Goal: Information Seeking & Learning: Learn about a topic

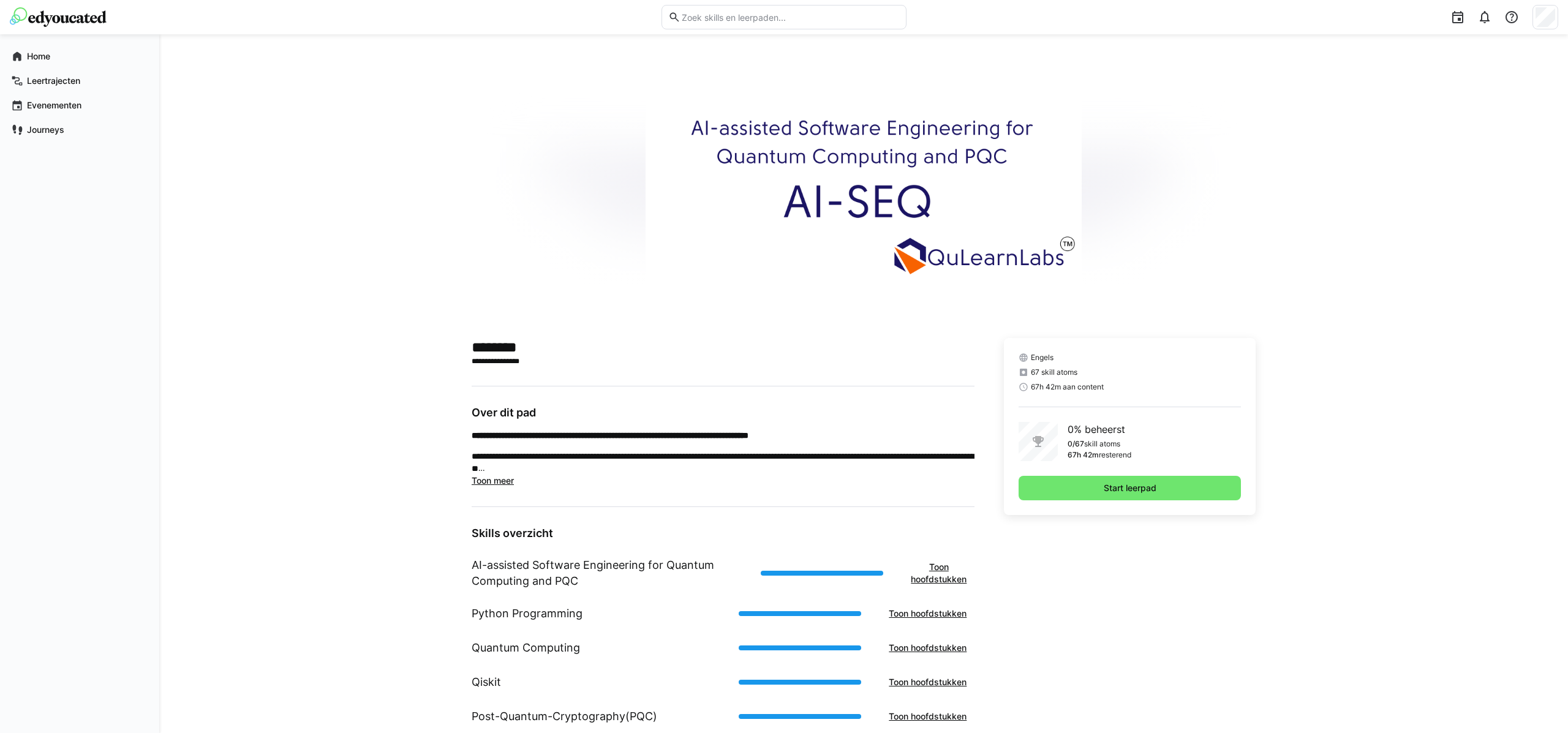
scroll to position [30, 0]
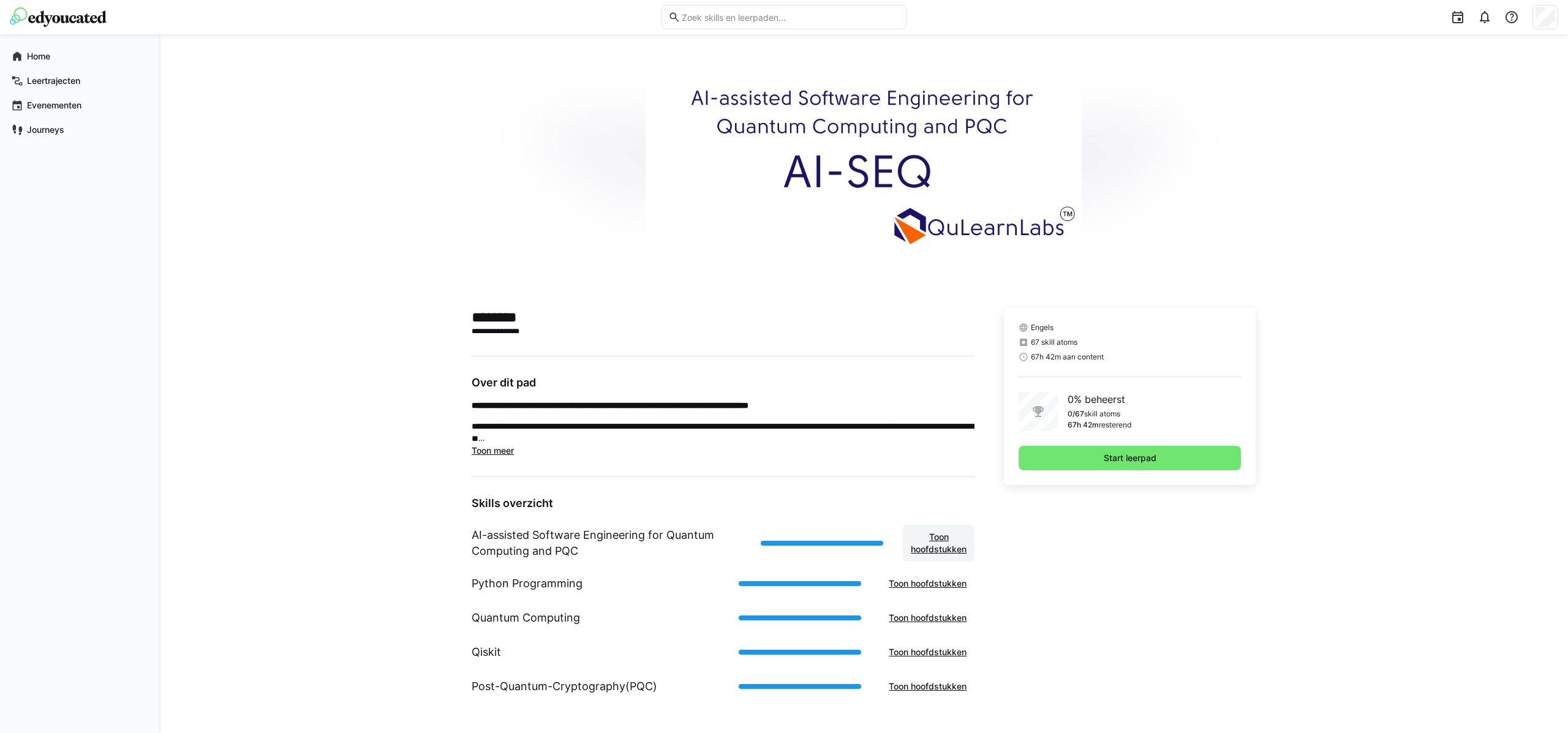
click at [917, 543] on span "Toon hoofdstukken" at bounding box center [938, 543] width 60 height 24
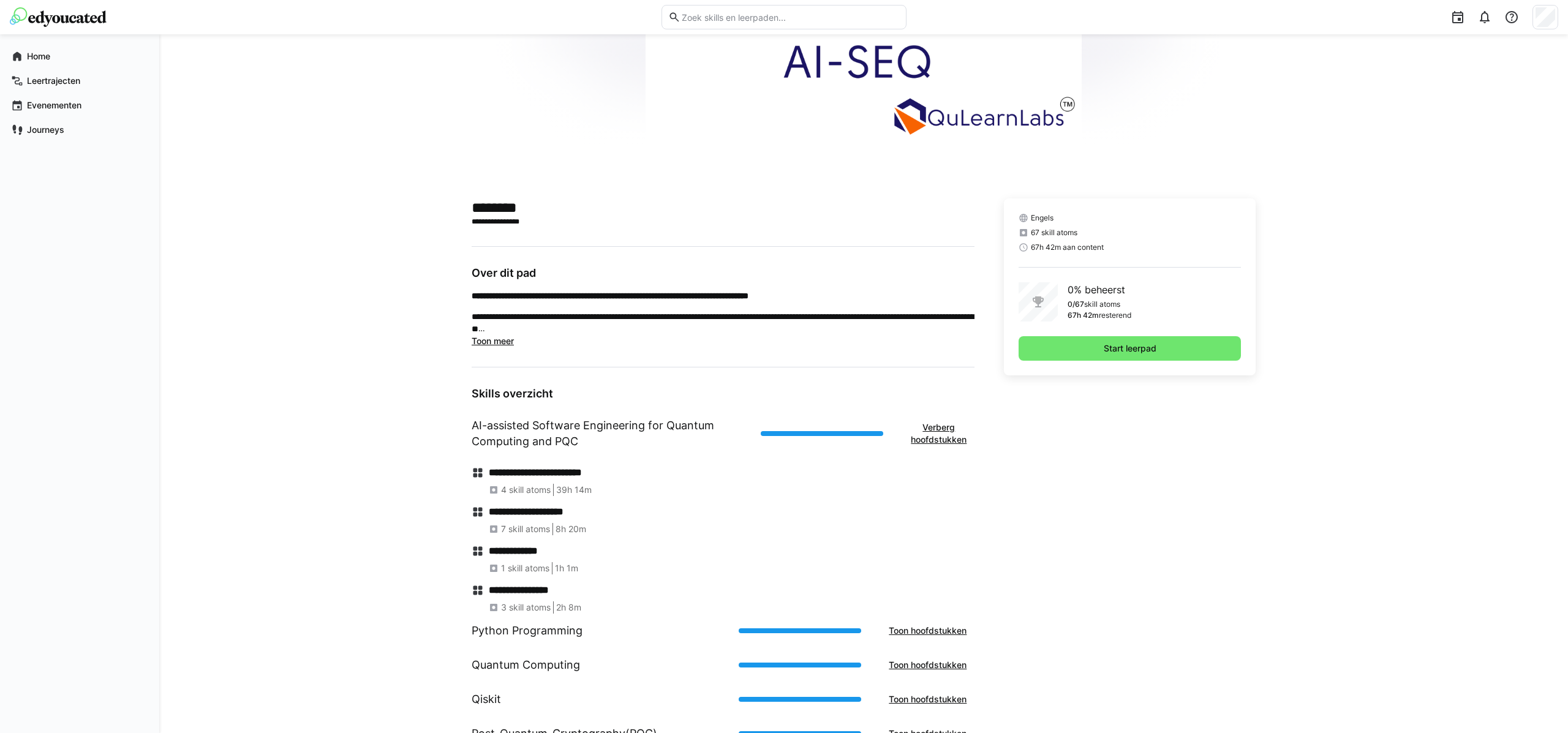
scroll to position [186, 0]
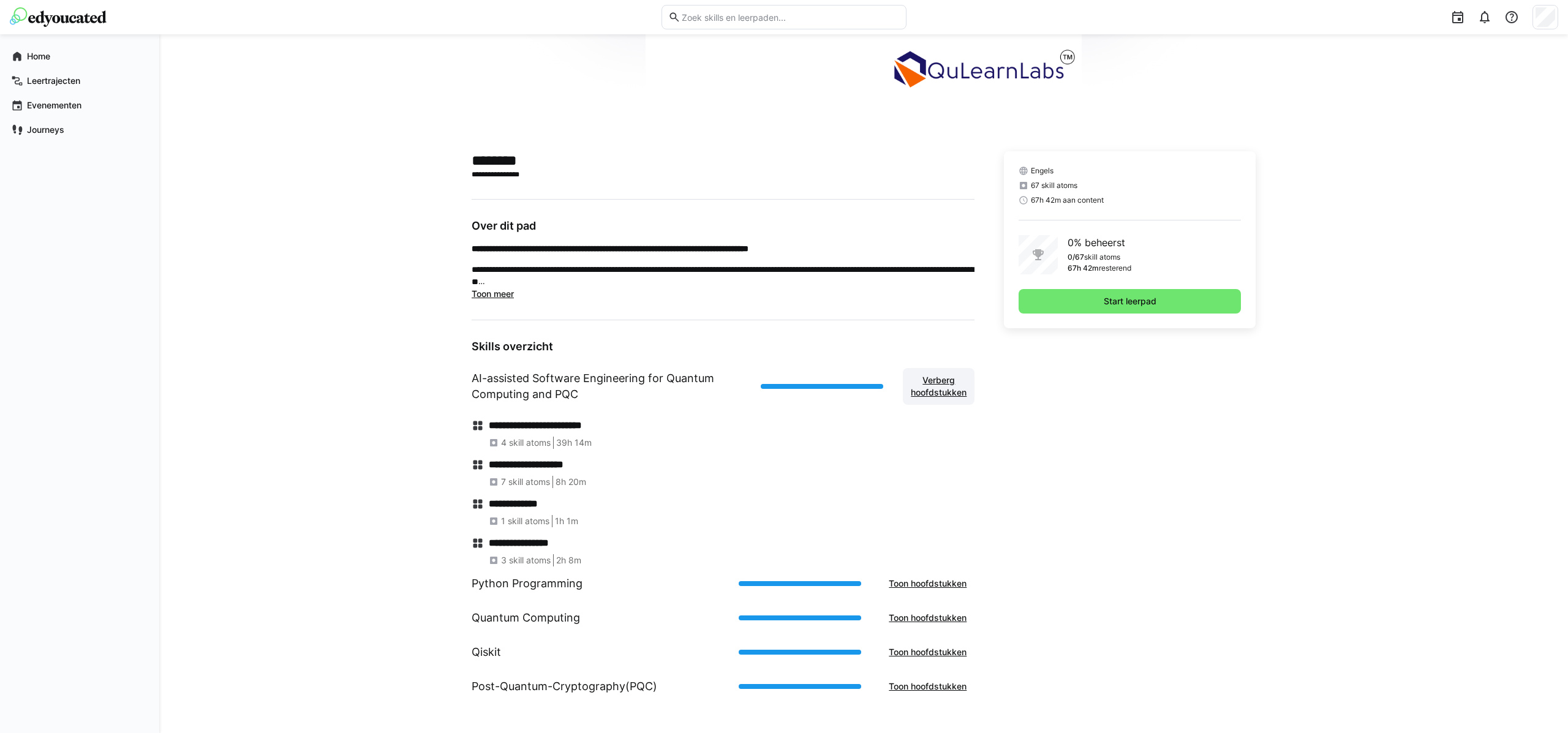
click at [939, 386] on span "Verberg hoofdstukken" at bounding box center [938, 386] width 60 height 24
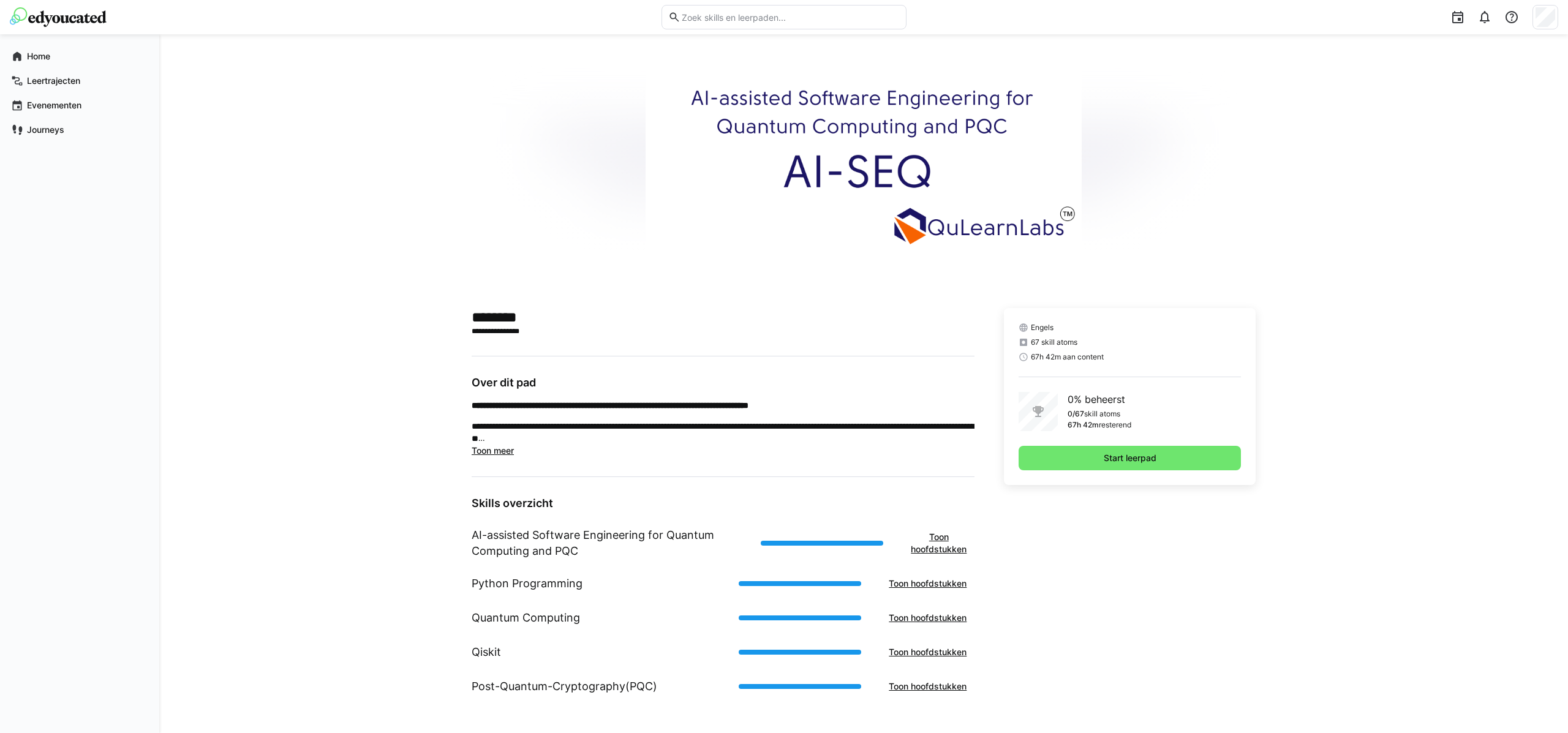
scroll to position [30, 0]
click at [1089, 454] on span "Start leerpad" at bounding box center [1130, 458] width 222 height 24
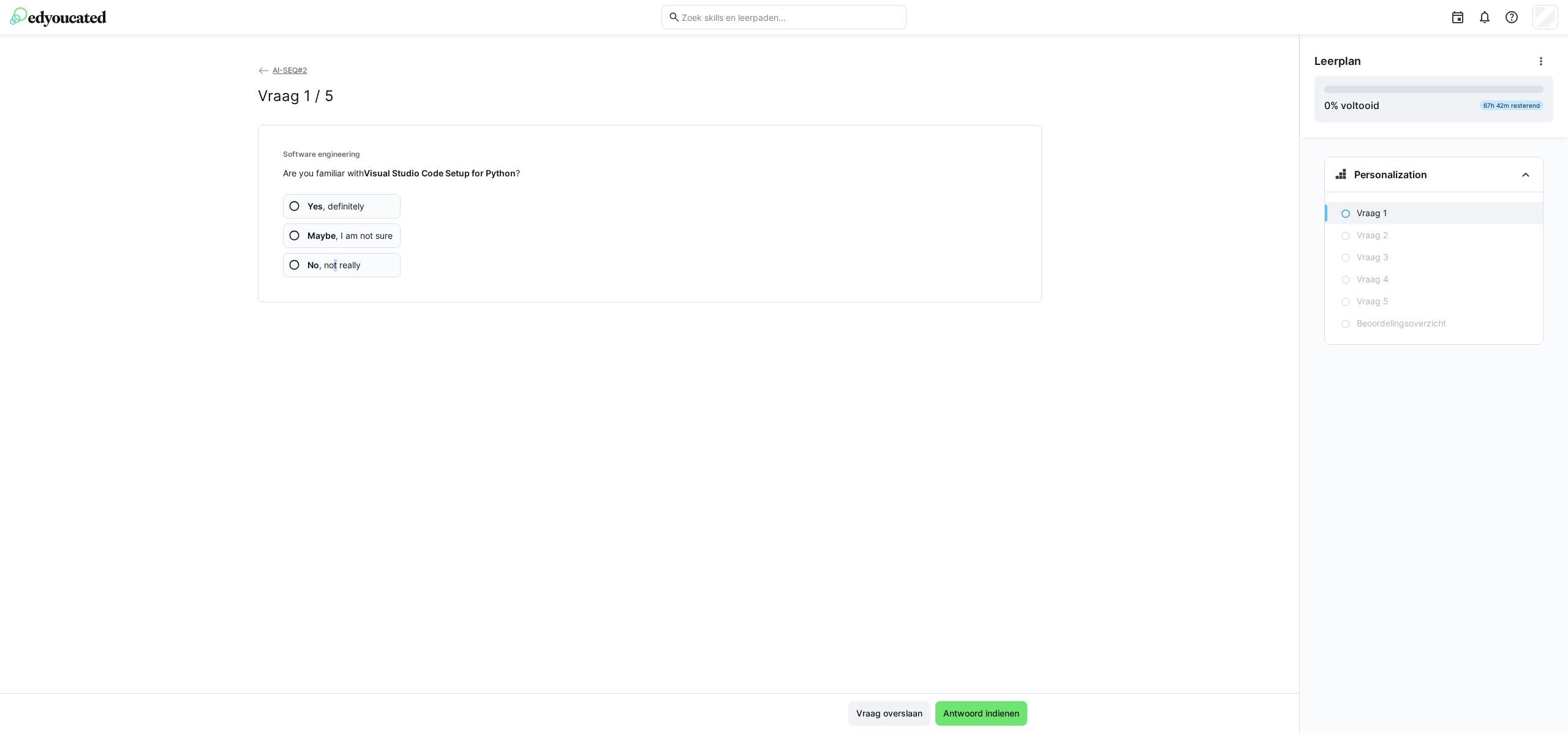
click at [336, 266] on span "No , not really" at bounding box center [334, 265] width 53 height 12
click at [235, 274] on div "AI-SEQ#2 Vraag 2 / 5 AI-SEQ Course information Are you familiar with Meet The M…" at bounding box center [649, 378] width 1299 height 629
click at [348, 209] on span "Yes , definitely" at bounding box center [336, 206] width 57 height 12
click at [371, 263] on app-assessment-question-radio "No , not really" at bounding box center [342, 265] width 118 height 24
click at [371, 238] on span "Maybe , I am not sure" at bounding box center [350, 235] width 85 height 12
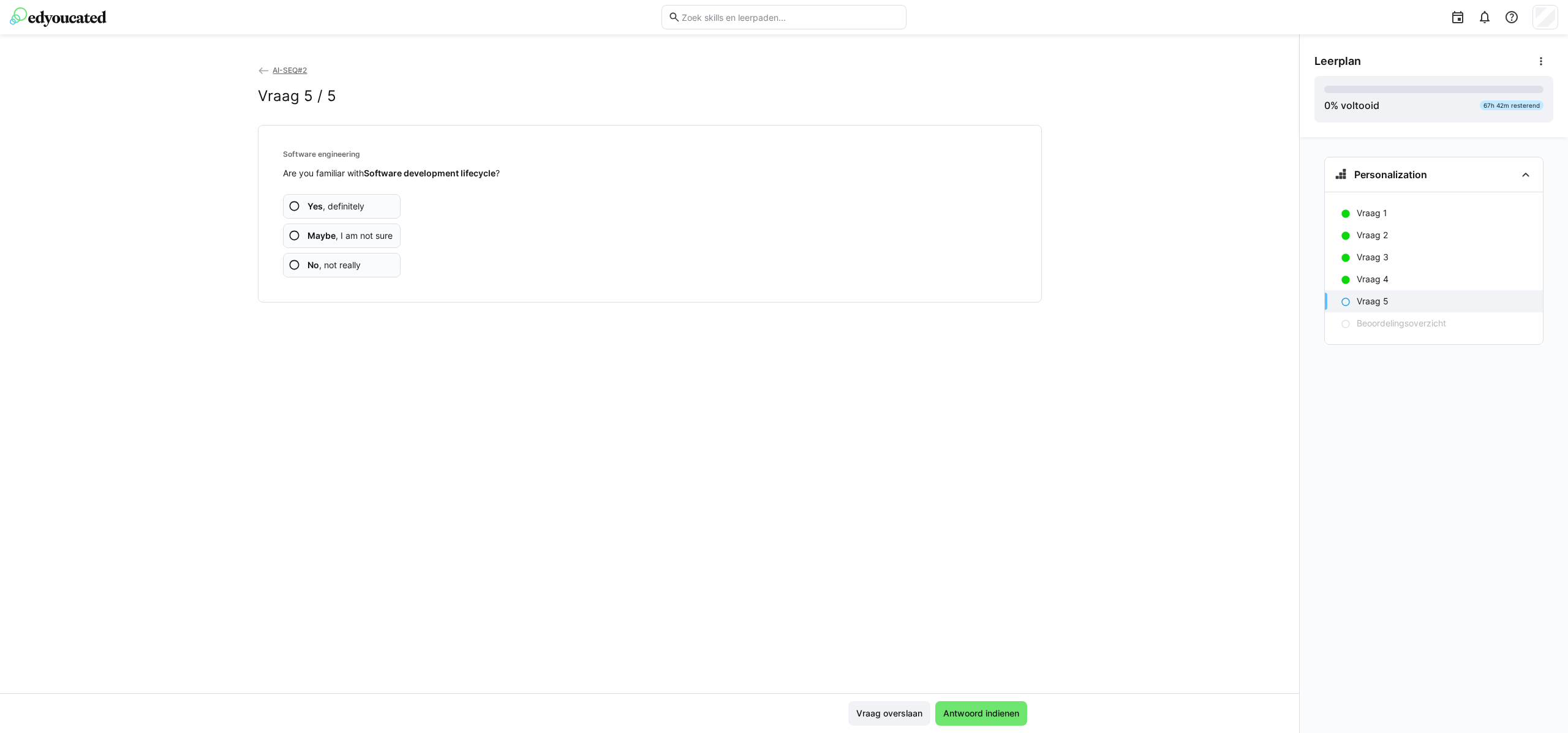
click at [366, 243] on app-assessment-question-radio "Maybe , I am not sure" at bounding box center [342, 236] width 118 height 24
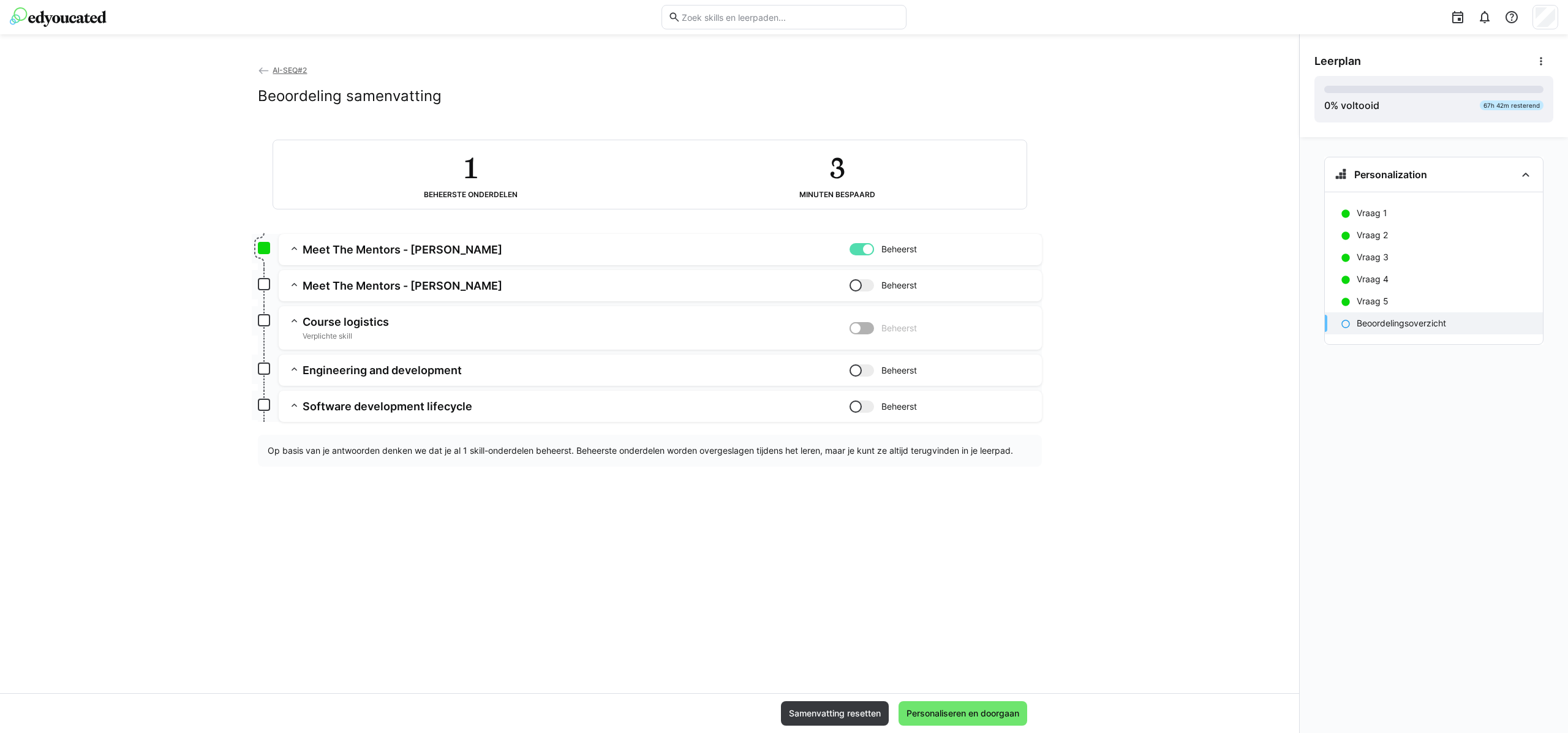
click at [862, 283] on div at bounding box center [862, 285] width 24 height 12
click at [869, 287] on div at bounding box center [867, 285] width 12 height 12
click at [957, 709] on span "Personaliseren en doorgaan" at bounding box center [963, 713] width 117 height 12
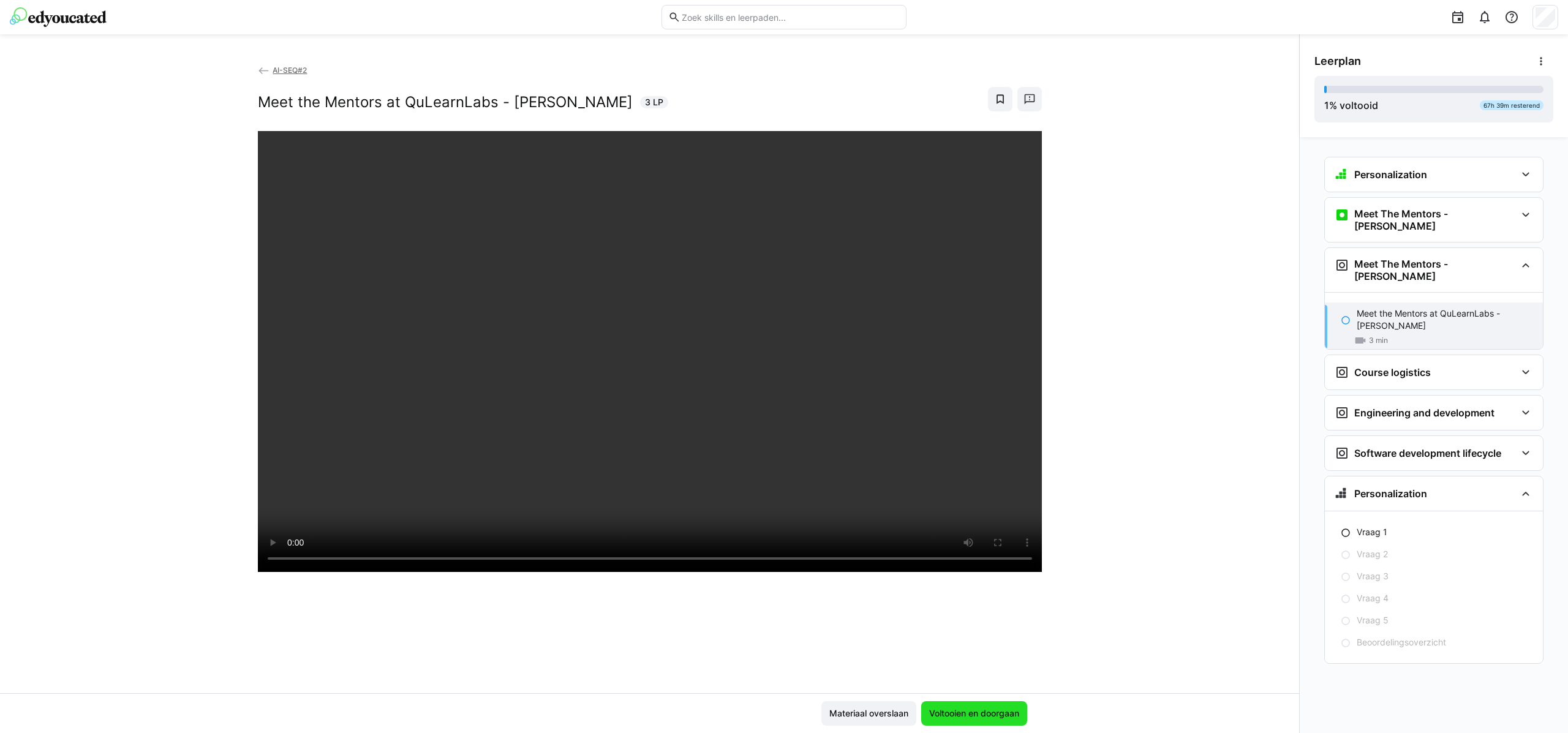
click at [942, 707] on span "Voltooien en doorgaan" at bounding box center [974, 713] width 94 height 12
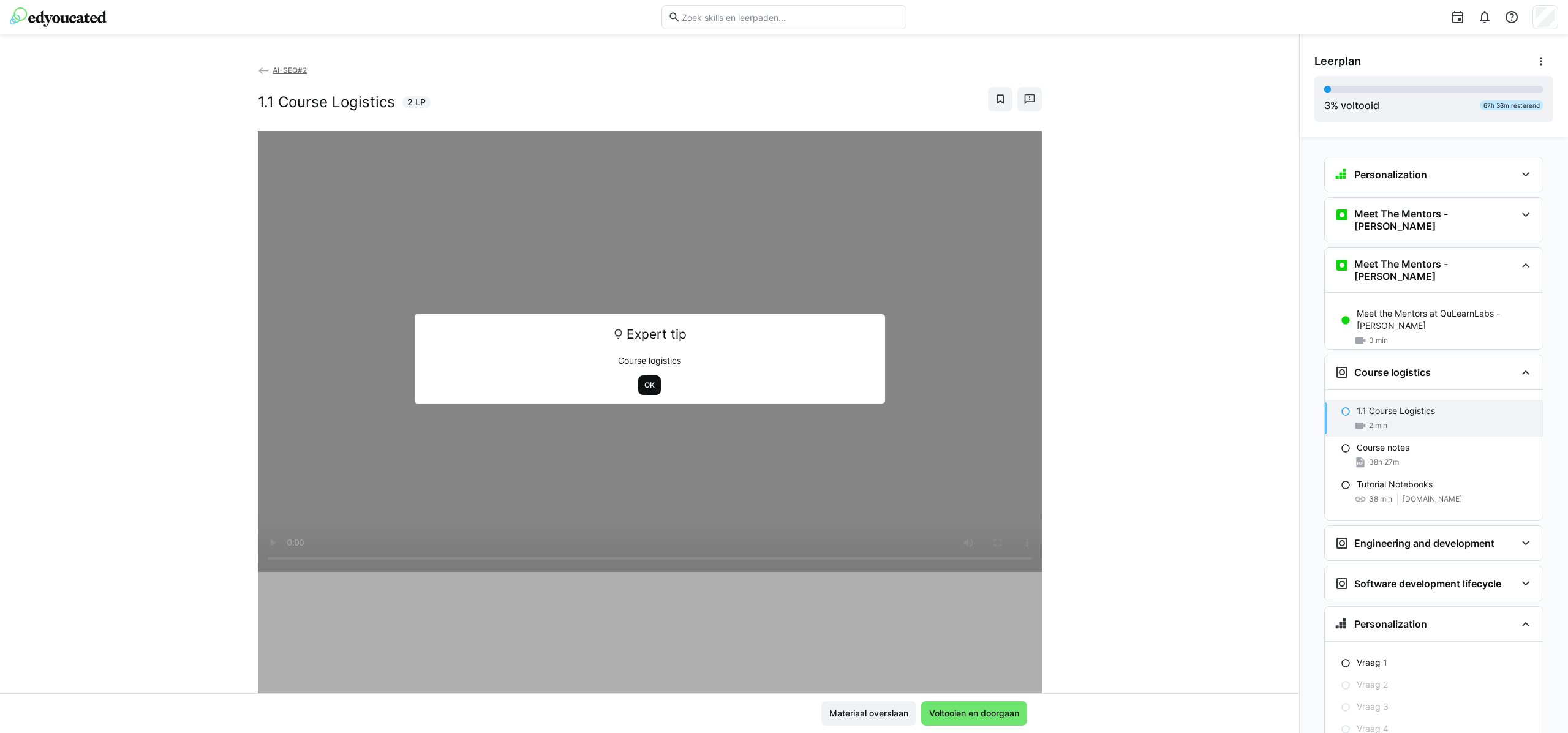
click at [646, 384] on span "OK" at bounding box center [649, 384] width 13 height 10
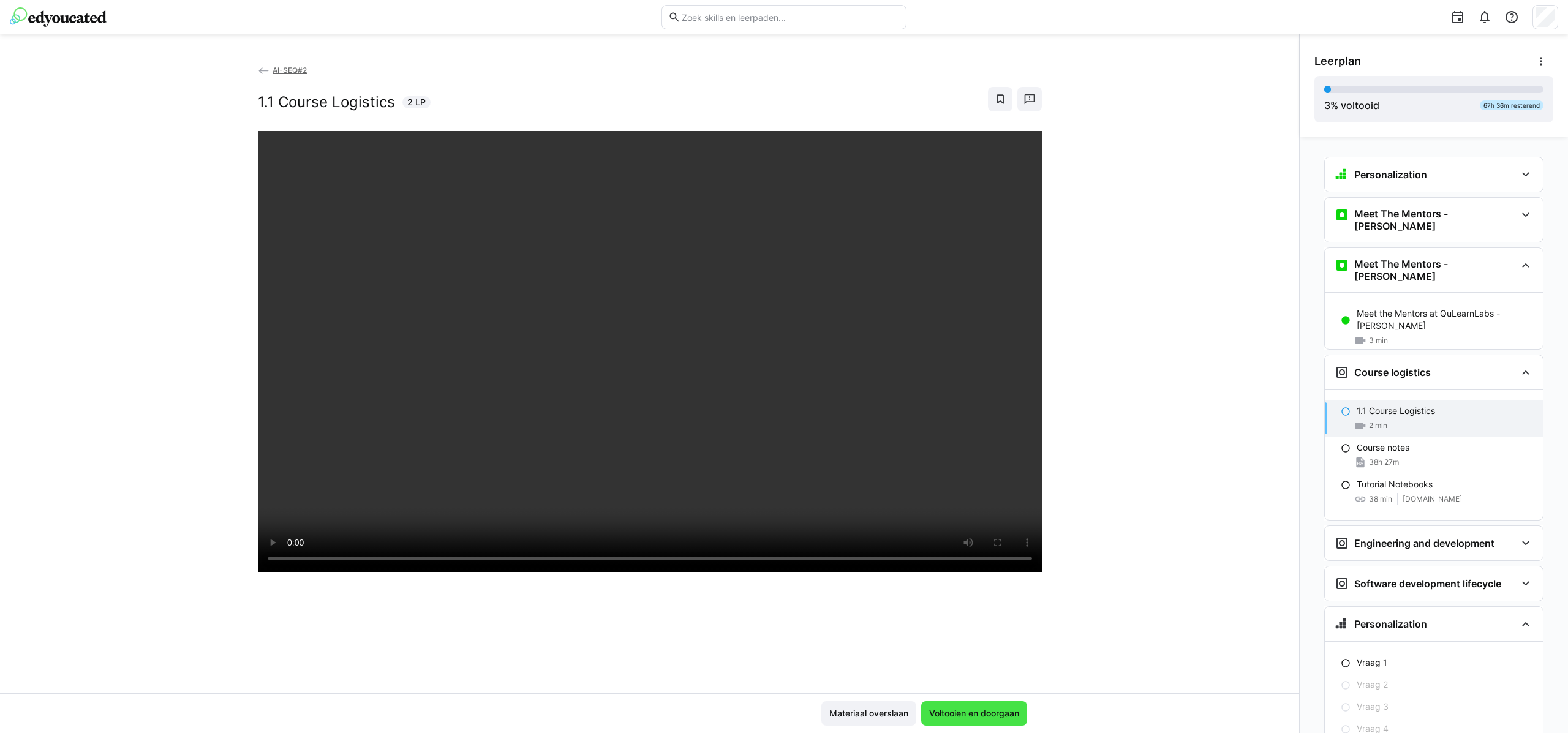
click at [961, 719] on span "Voltooien en doorgaan" at bounding box center [974, 713] width 94 height 12
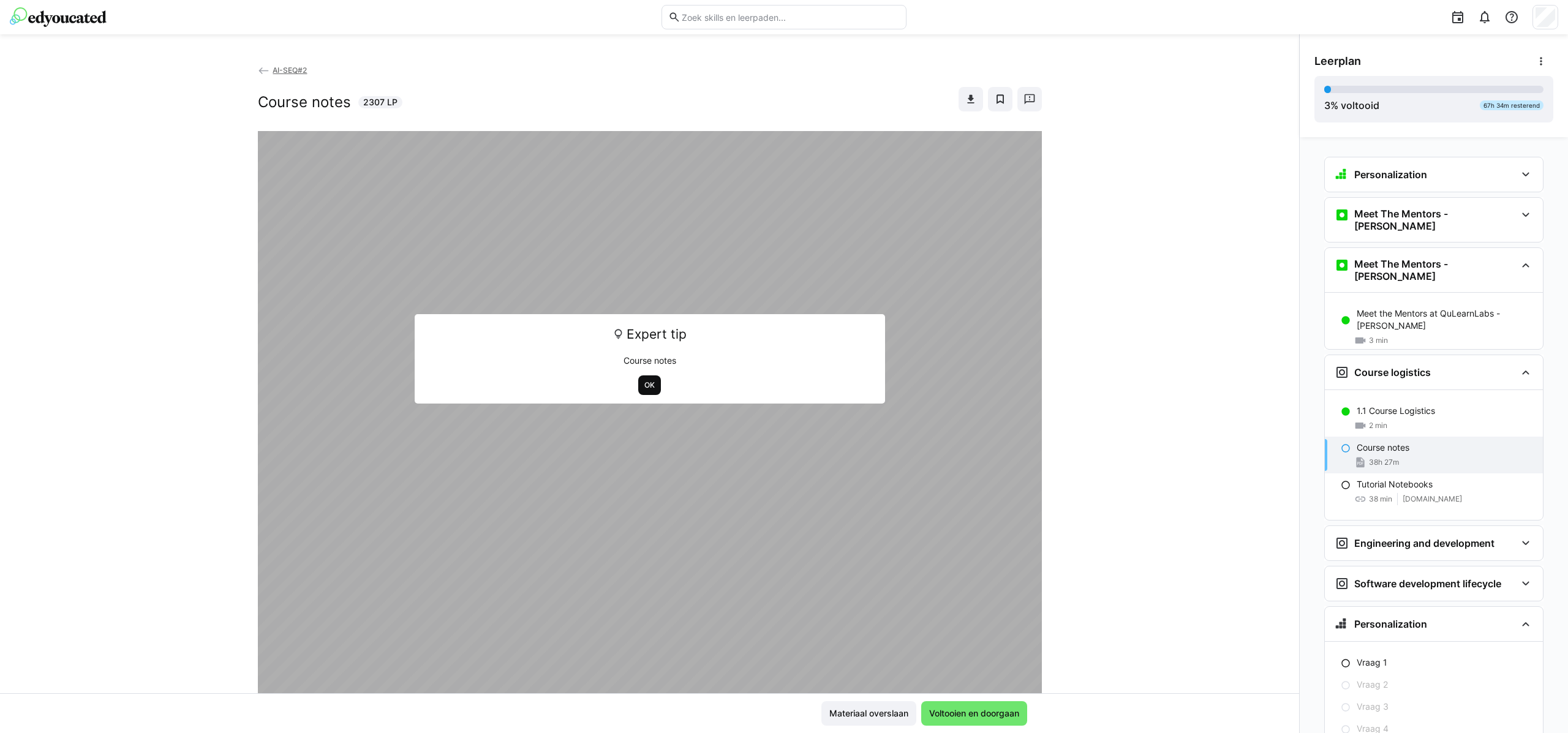
click at [644, 384] on span "OK" at bounding box center [649, 384] width 13 height 10
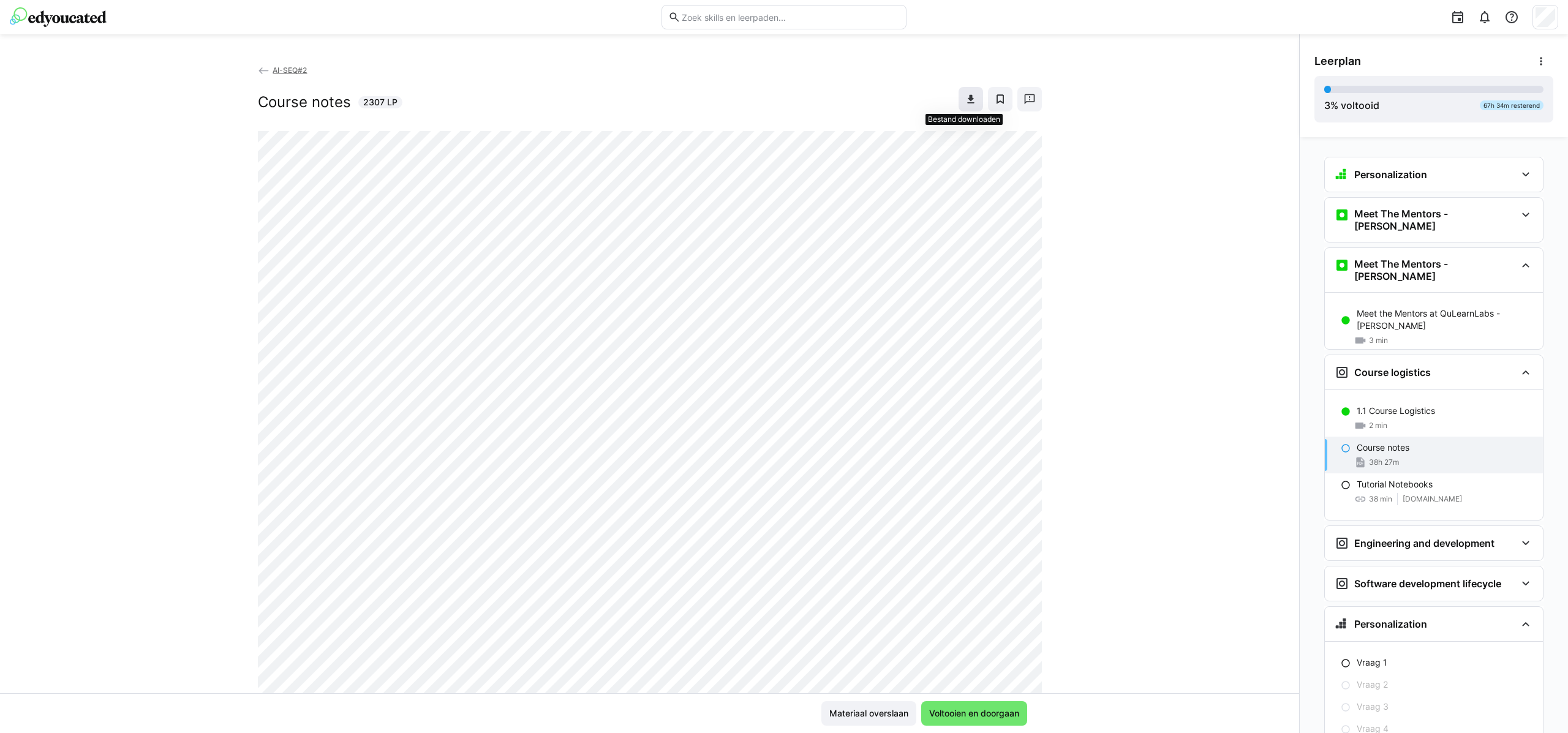
click at [965, 95] on eds-icon at bounding box center [971, 99] width 12 height 12
click at [958, 87] on button at bounding box center [971, 99] width 24 height 24
click at [983, 716] on span "Voltooien en doorgaan" at bounding box center [974, 713] width 94 height 12
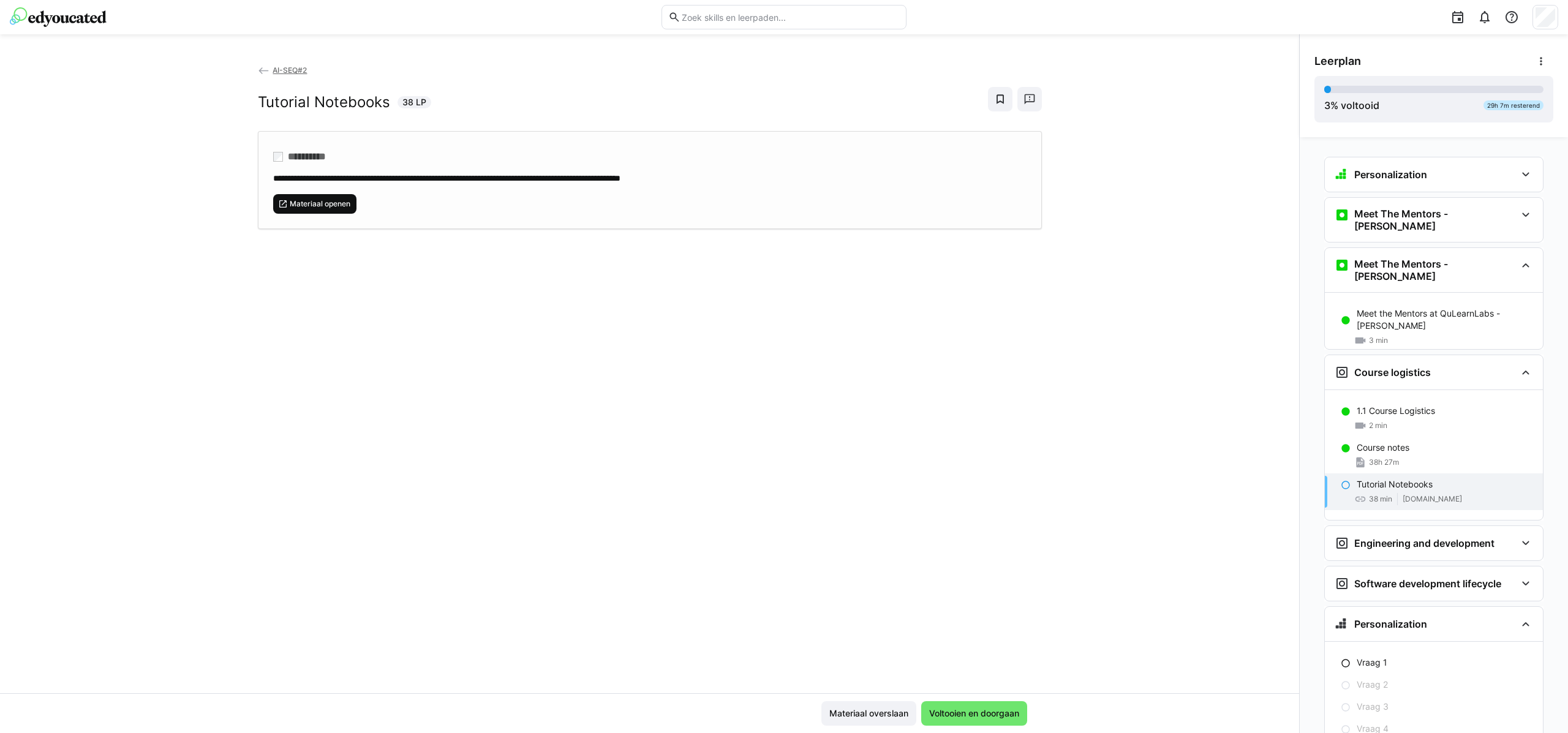
click at [324, 201] on span "Materiaal openen" at bounding box center [320, 204] width 63 height 10
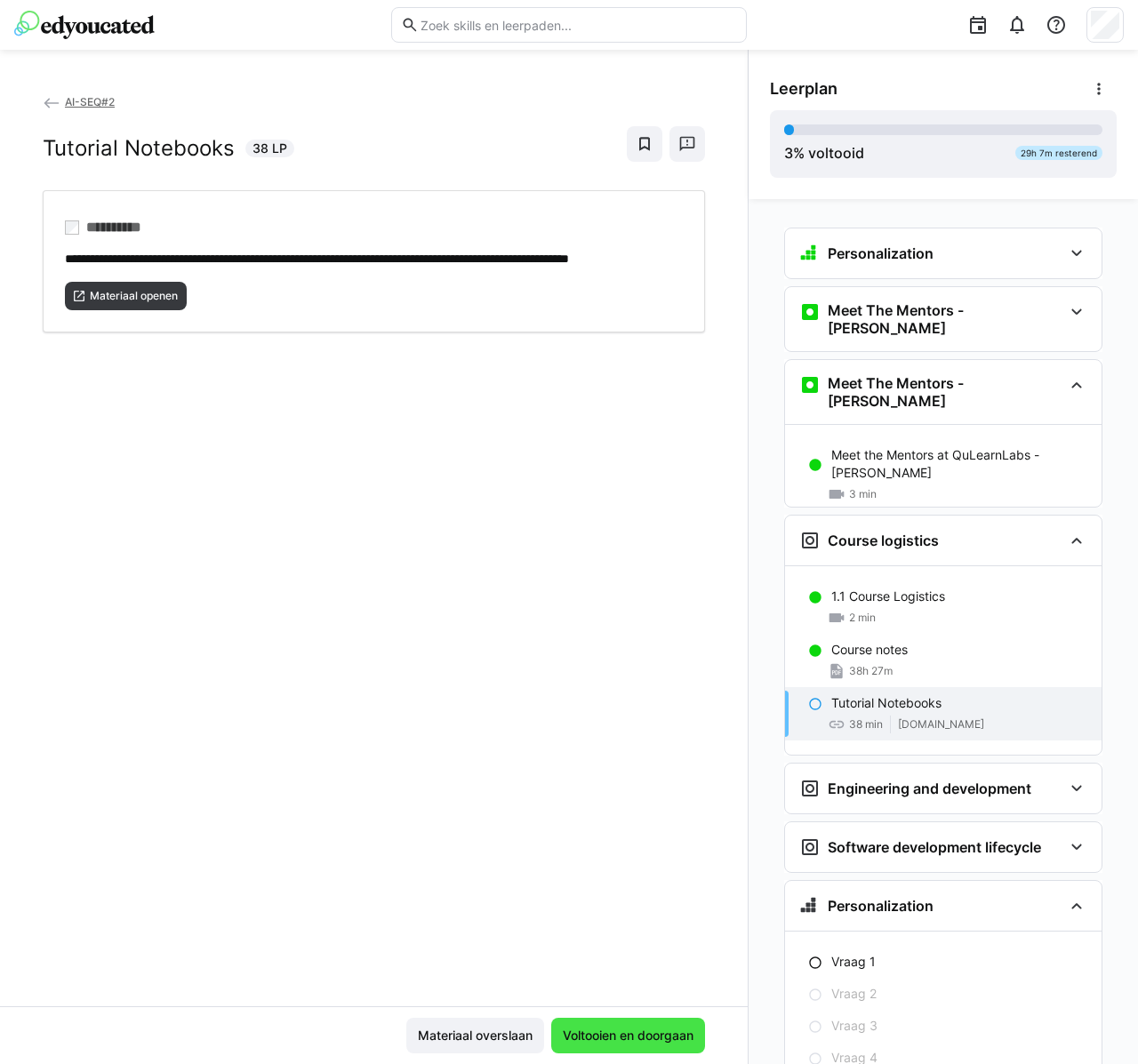
click at [654, 1046] on span "Voltooien en doorgaan" at bounding box center [627, 1035] width 154 height 35
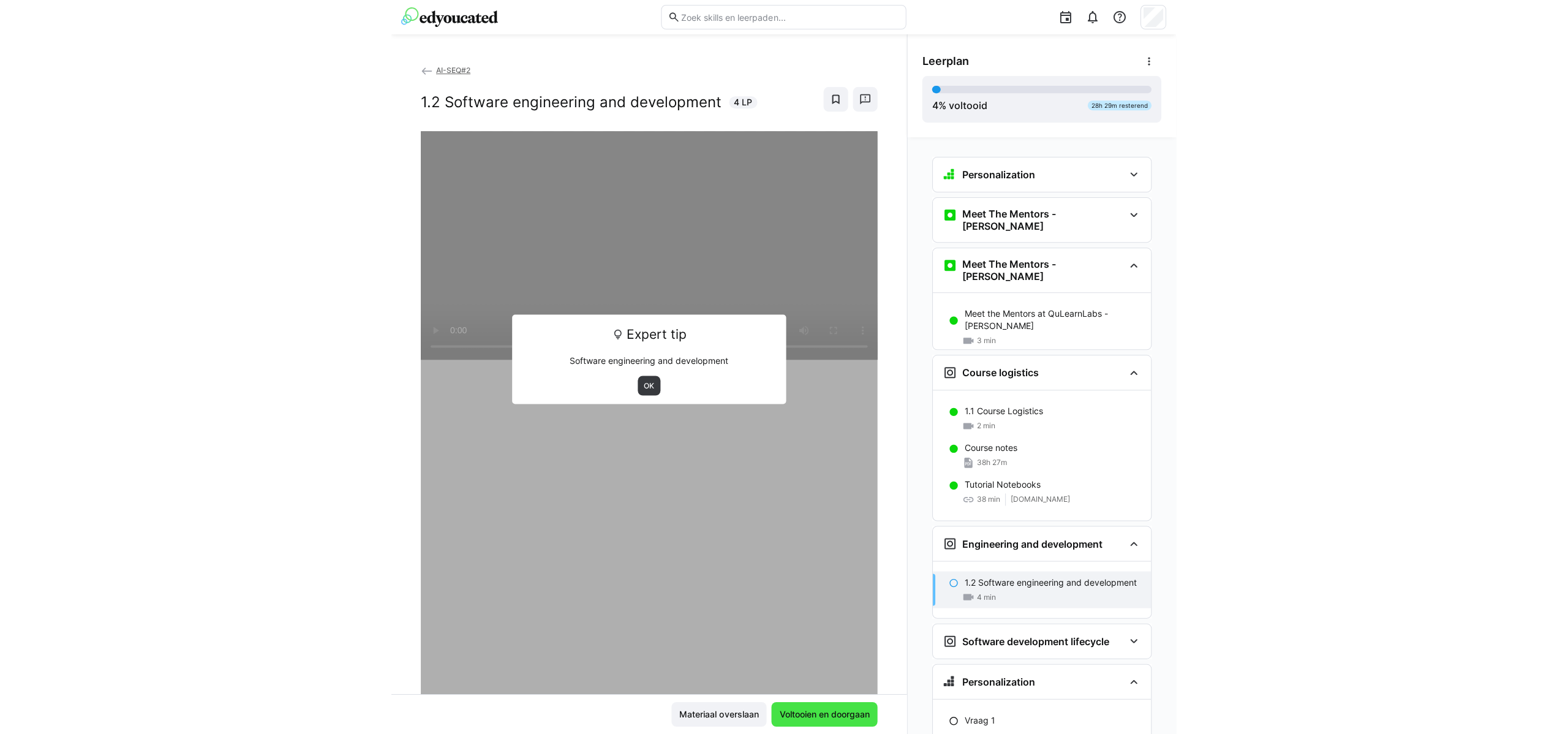
scroll to position [79, 0]
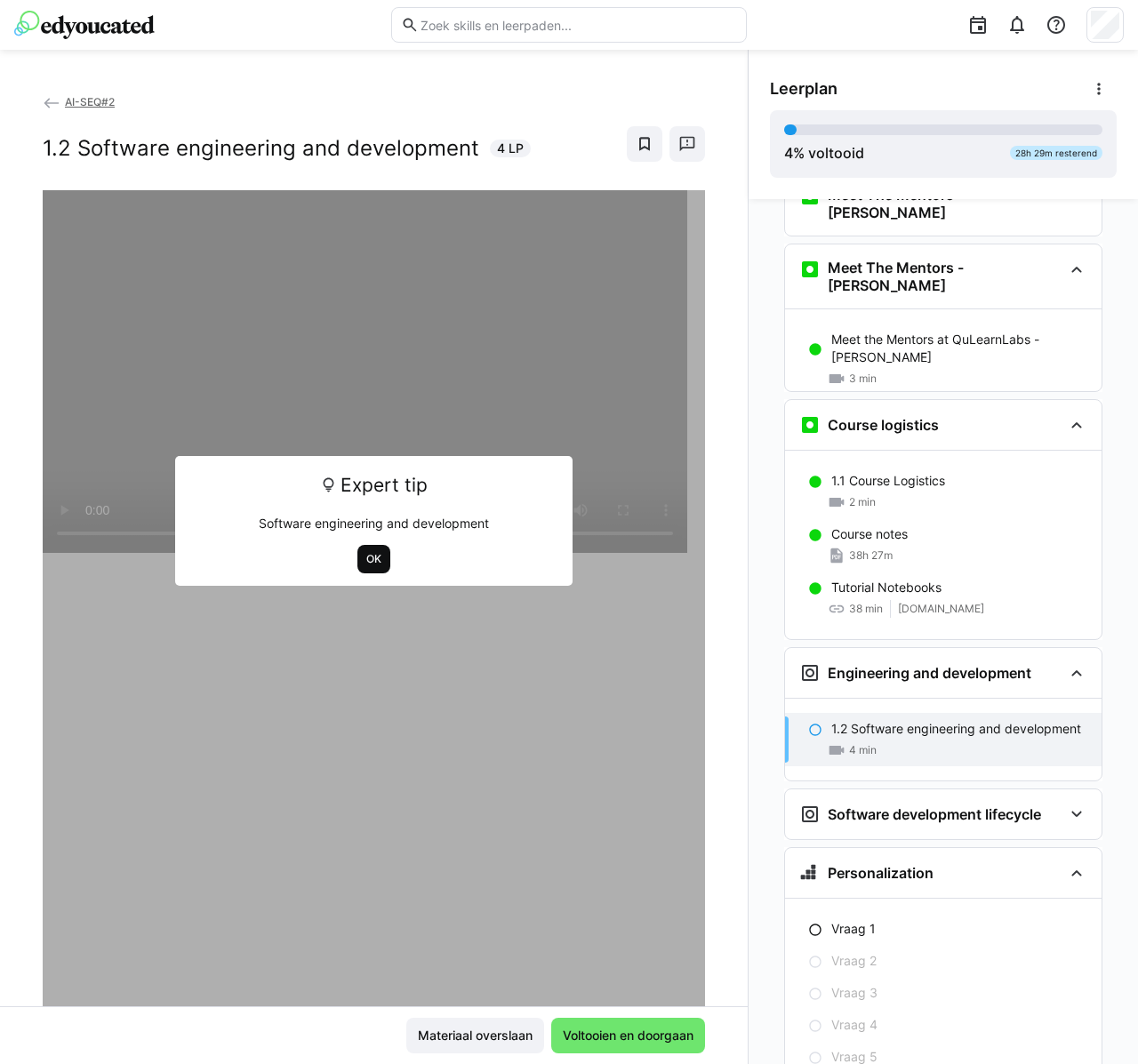
click at [369, 556] on span "OK" at bounding box center [374, 558] width 19 height 14
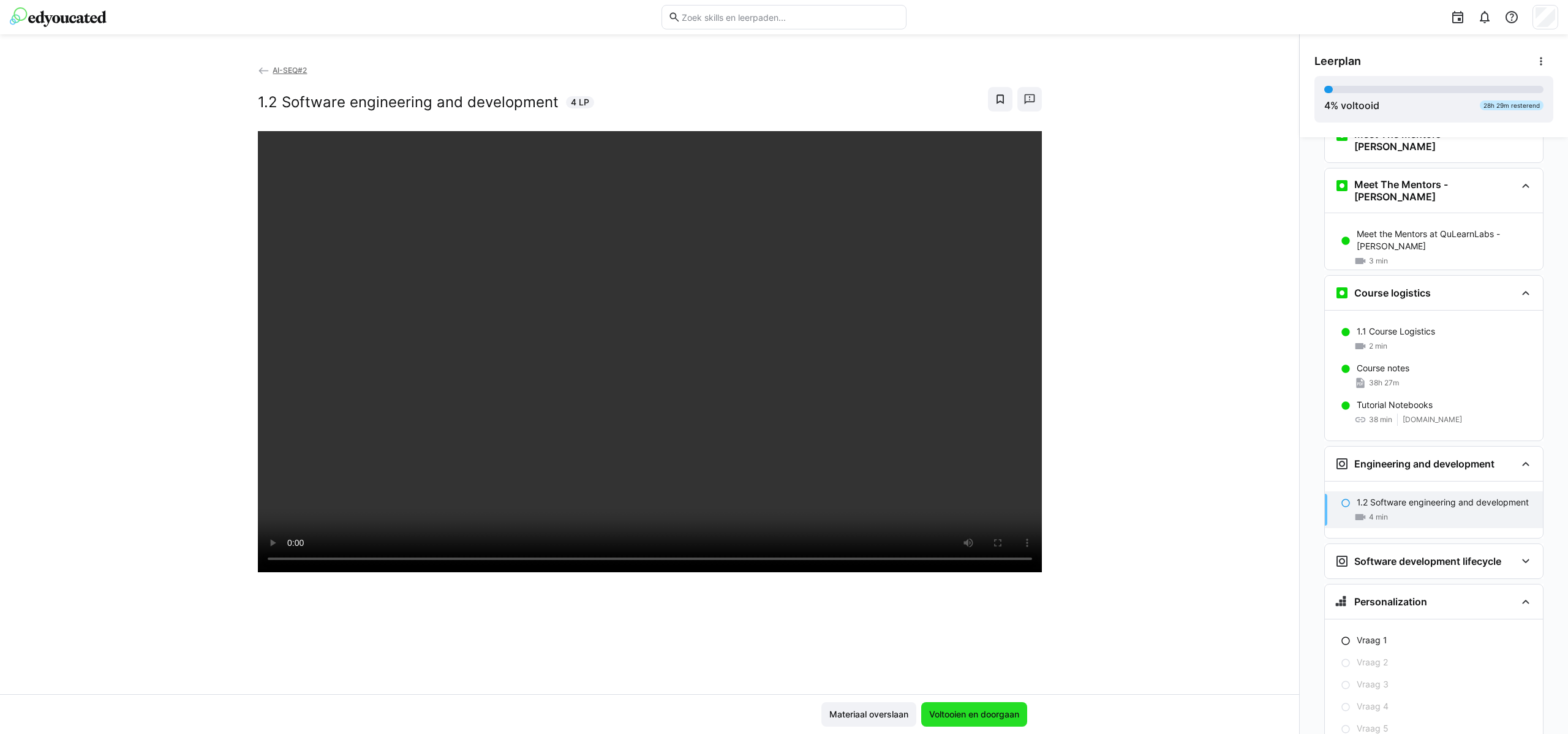
click at [962, 708] on span "Voltooien en doorgaan" at bounding box center [974, 713] width 94 height 12
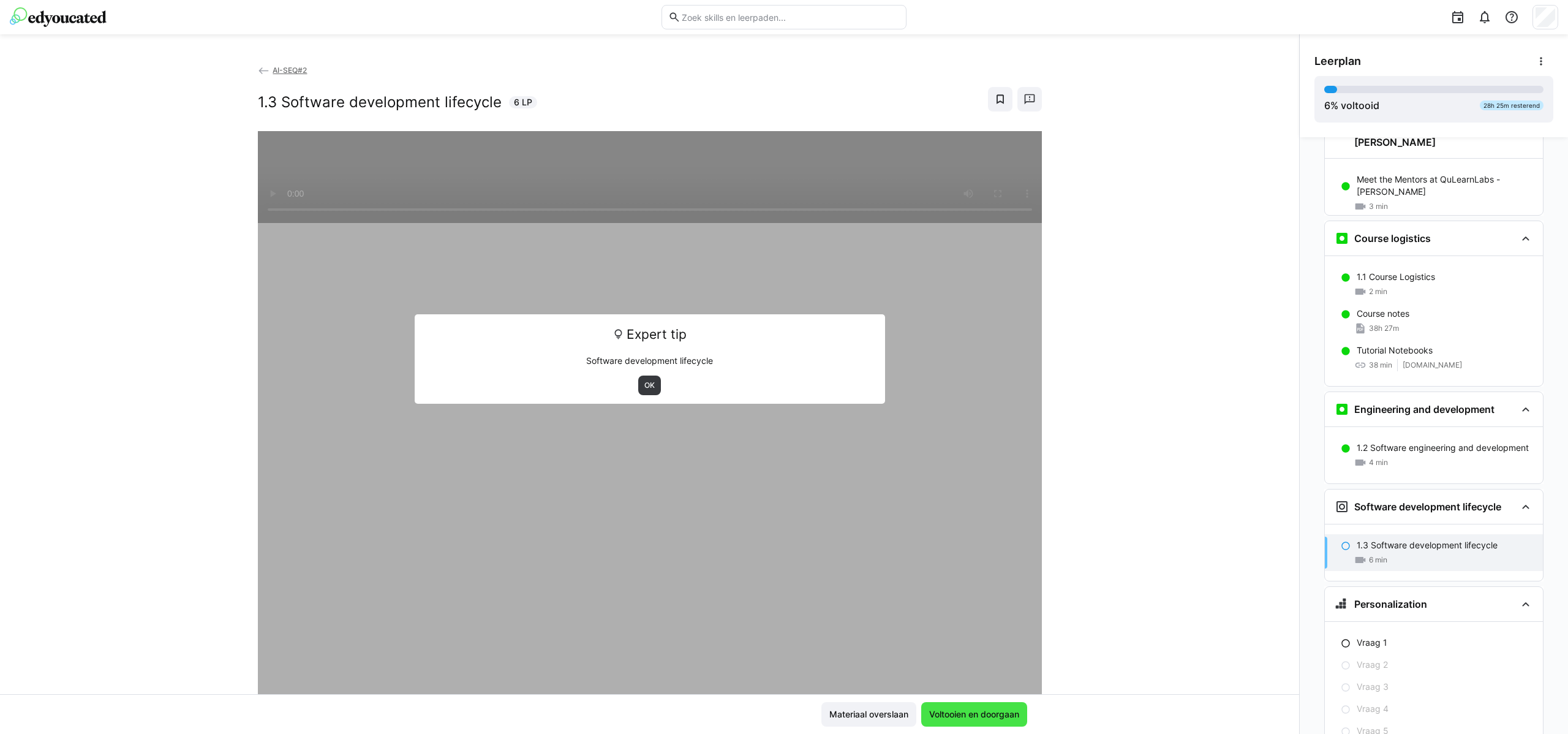
scroll to position [136, 0]
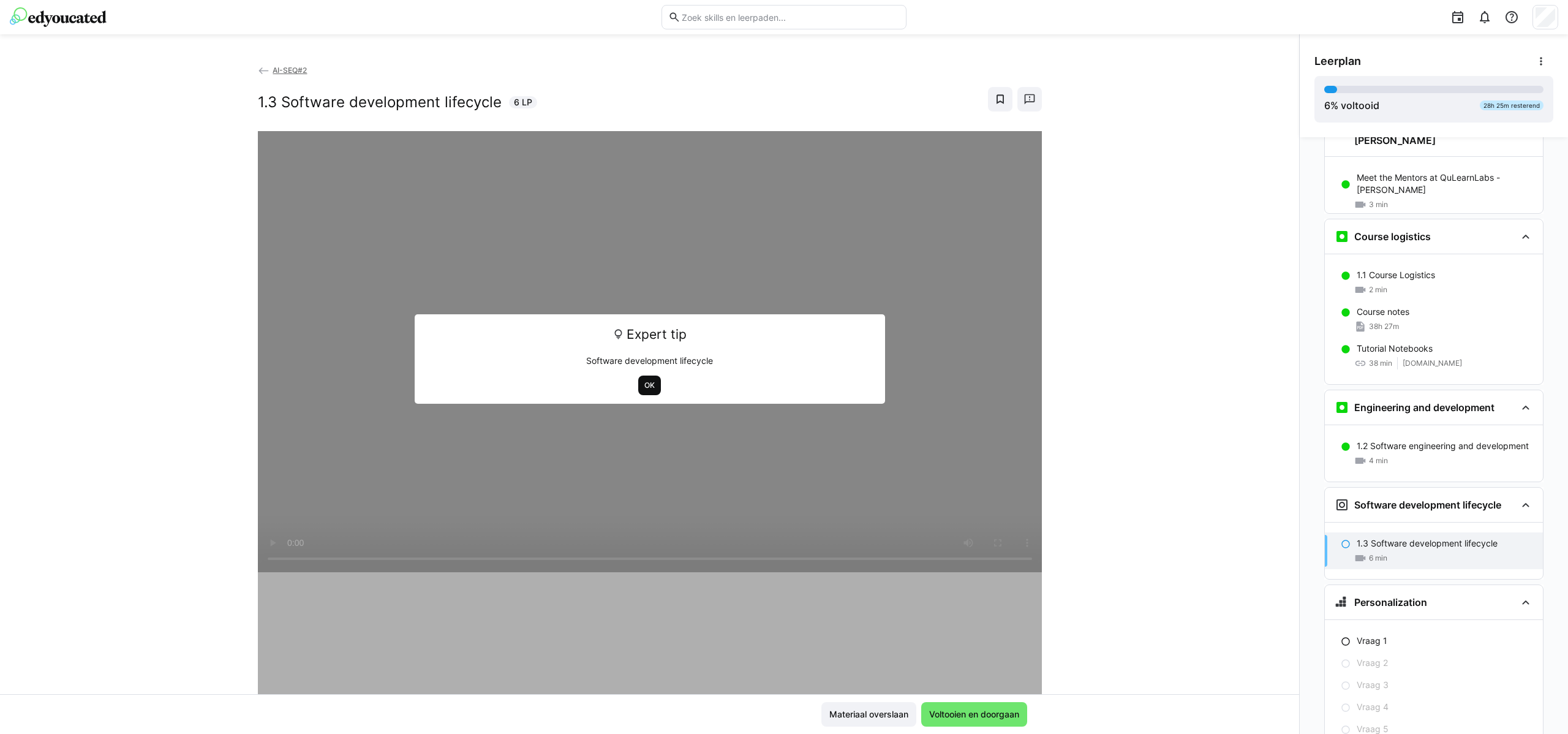
click at [643, 383] on span "OK" at bounding box center [649, 385] width 13 height 10
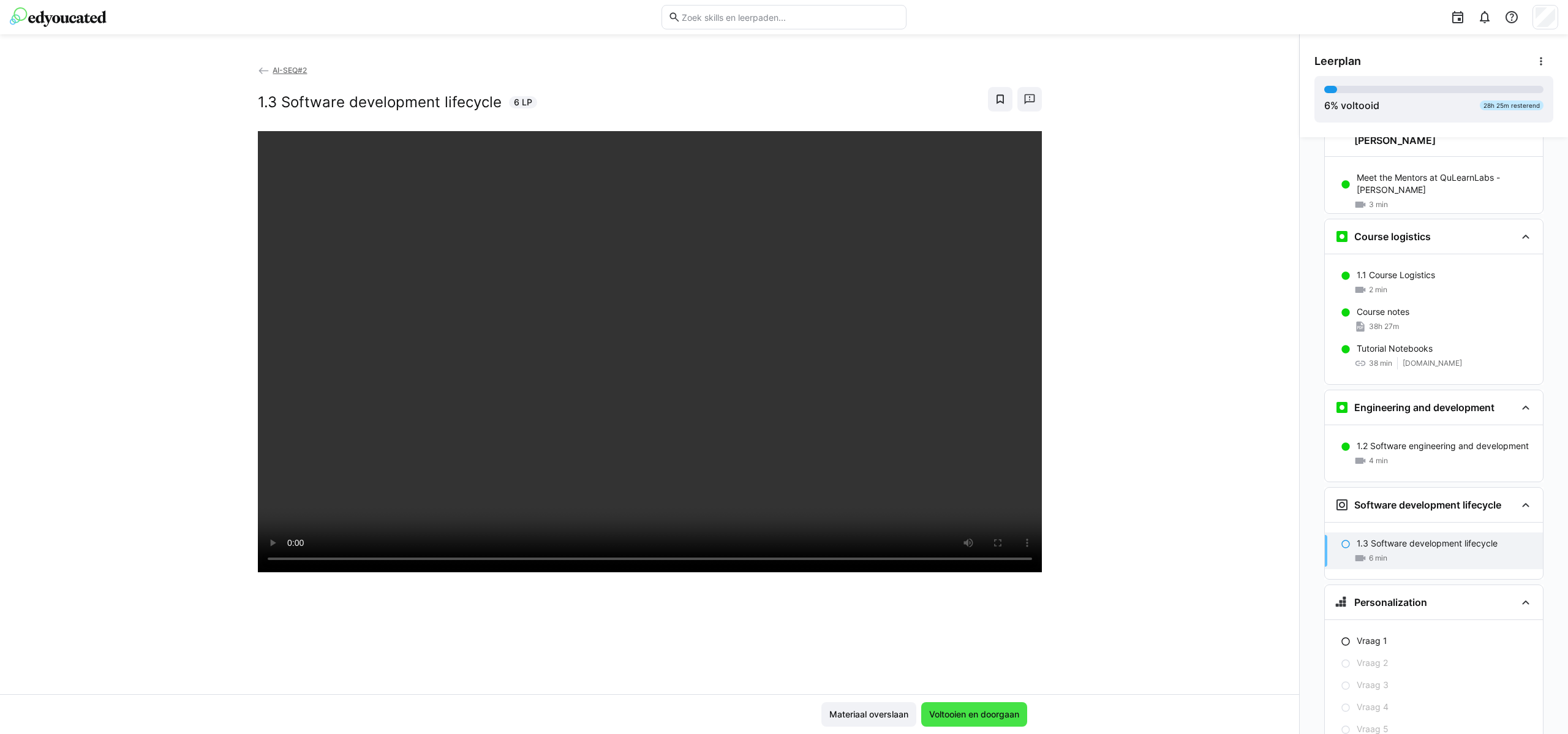
click at [982, 719] on span "Voltooien en doorgaan" at bounding box center [974, 713] width 94 height 12
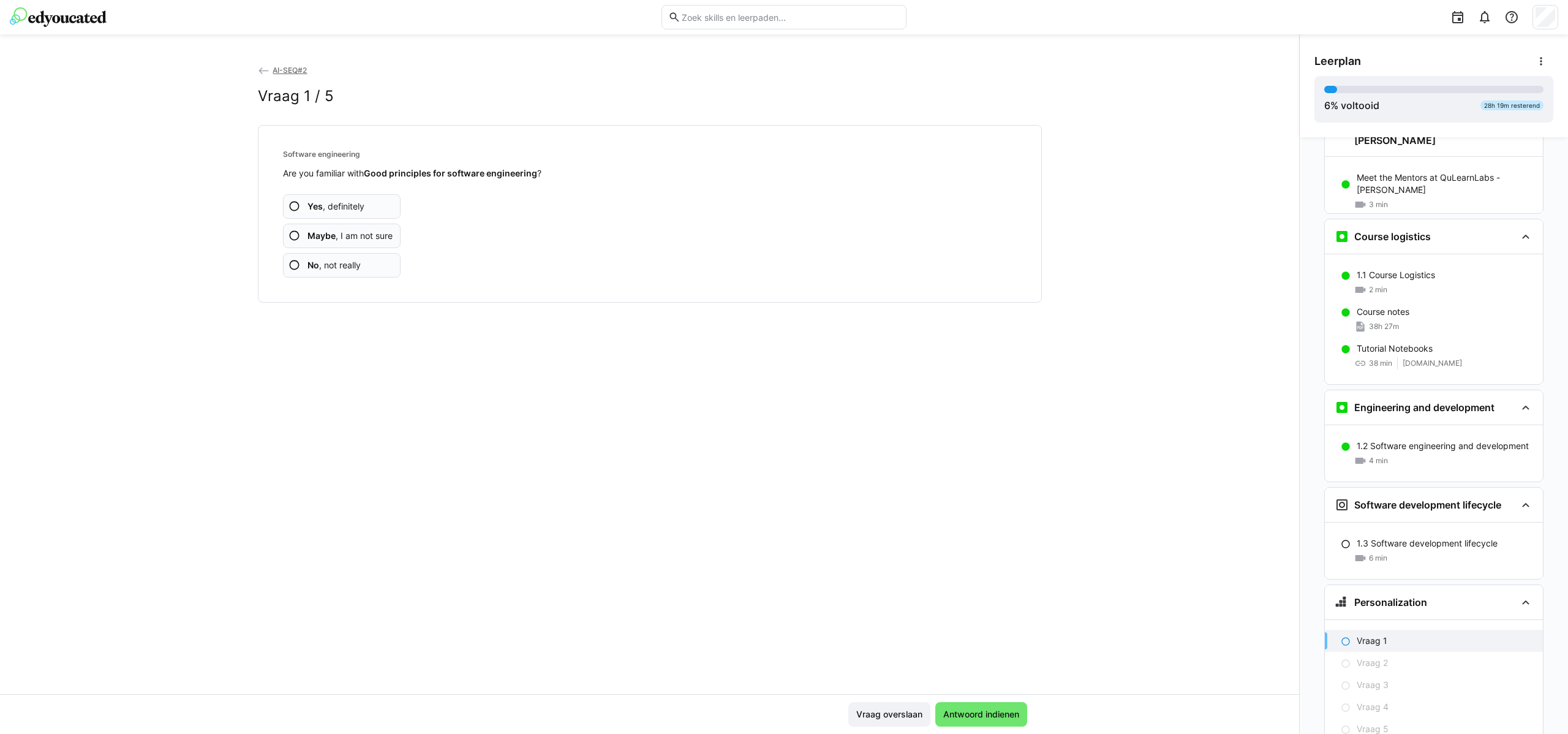
scroll to position [193, 0]
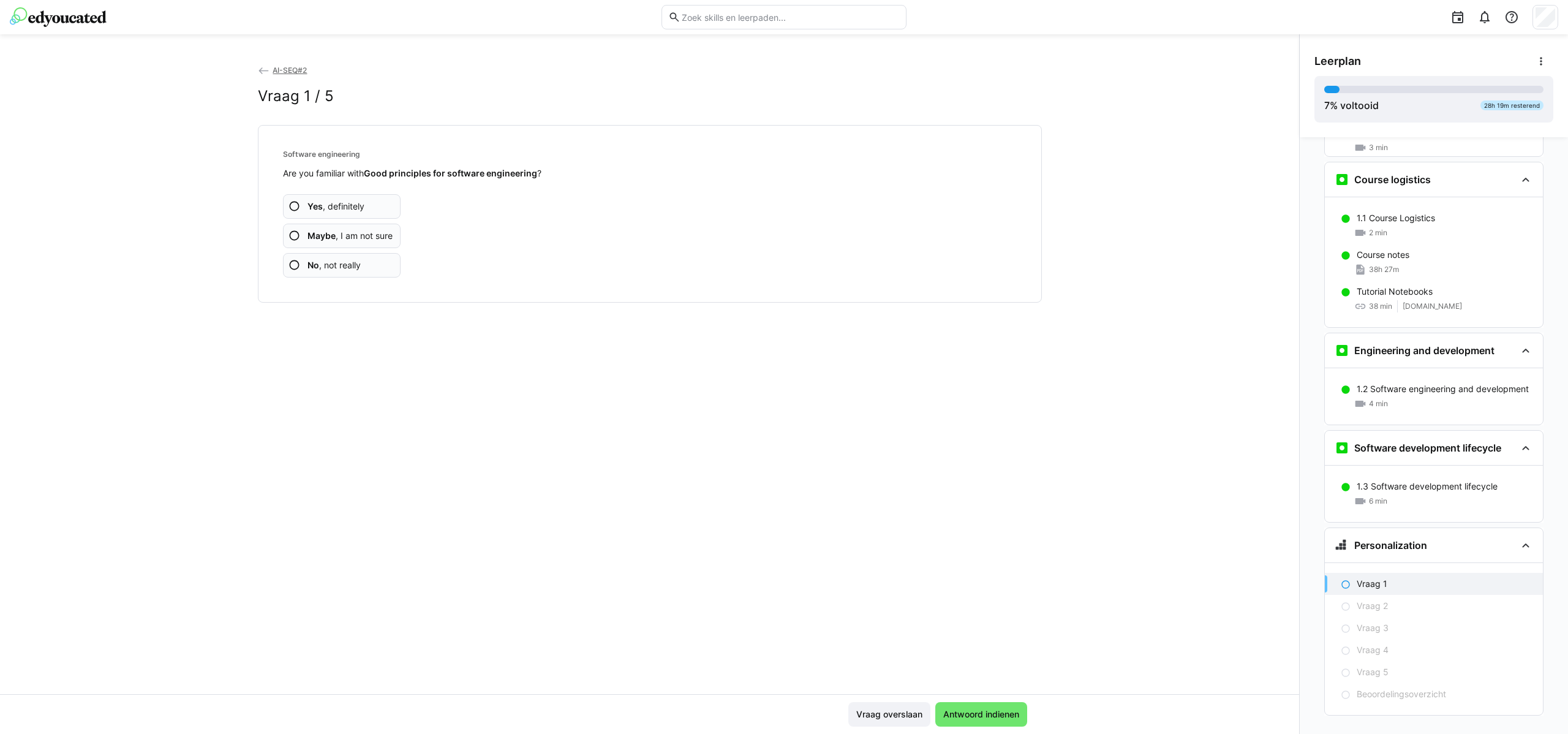
click at [337, 259] on span "No , not really" at bounding box center [334, 265] width 53 height 12
click at [344, 267] on span "No , not really" at bounding box center [334, 265] width 53 height 12
click at [359, 243] on app-assessment-question-radio "Maybe , I am not sure" at bounding box center [342, 236] width 118 height 24
click at [312, 258] on app-assessment-question-radio "No , not really" at bounding box center [342, 265] width 118 height 24
click at [359, 264] on app-assessment-question-radio "No , not really" at bounding box center [342, 265] width 118 height 24
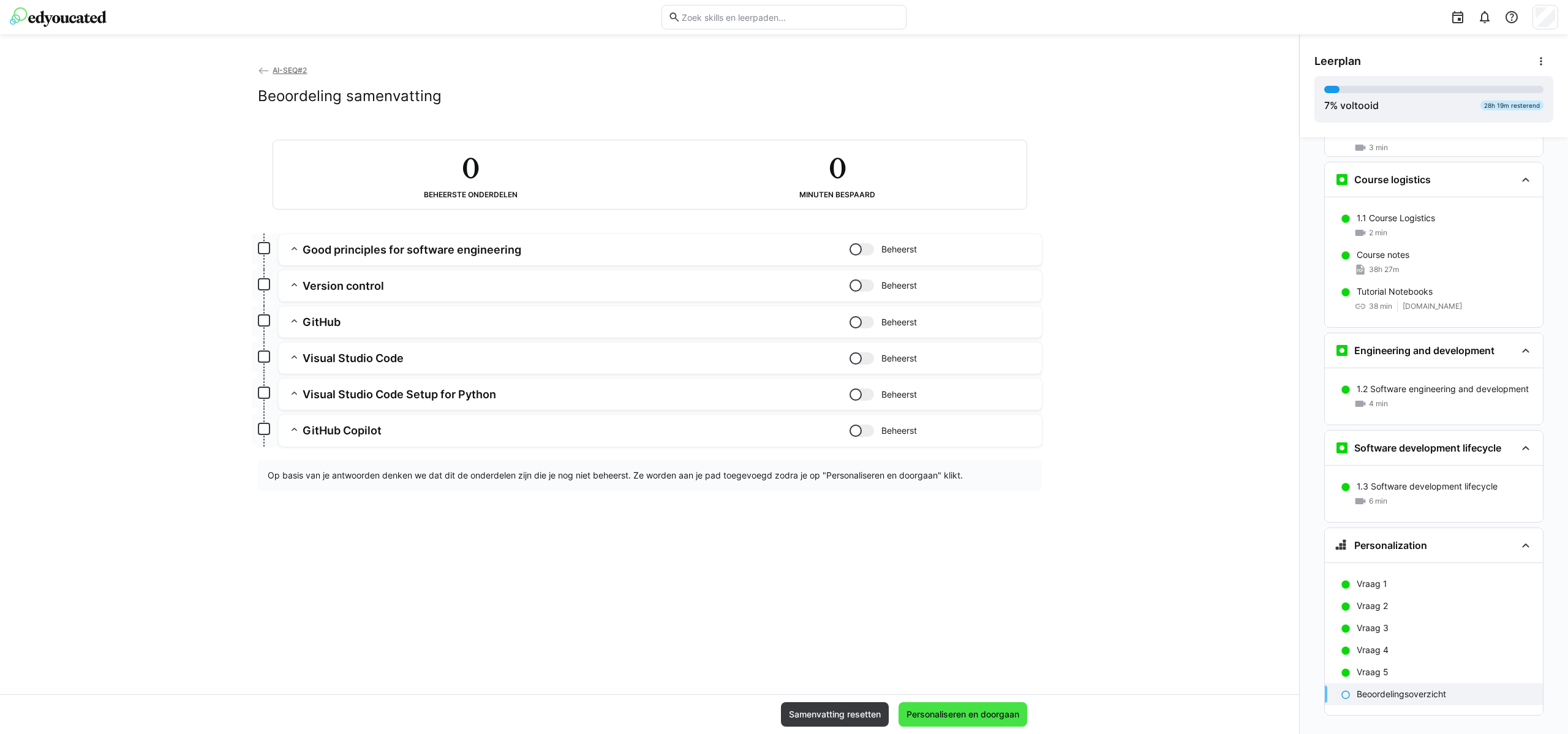
click at [944, 706] on span "Personaliseren en doorgaan" at bounding box center [963, 714] width 129 height 24
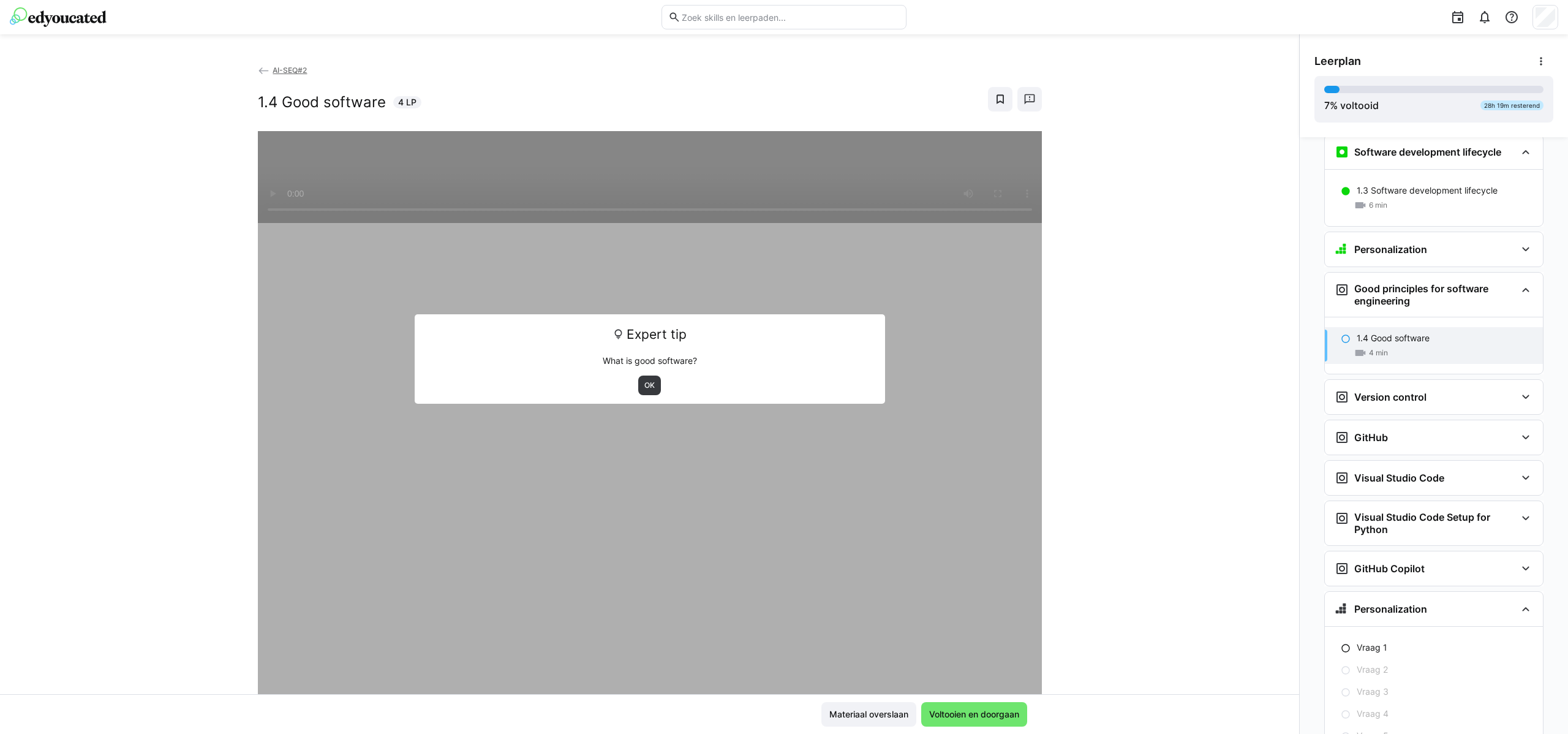
scroll to position [496, 0]
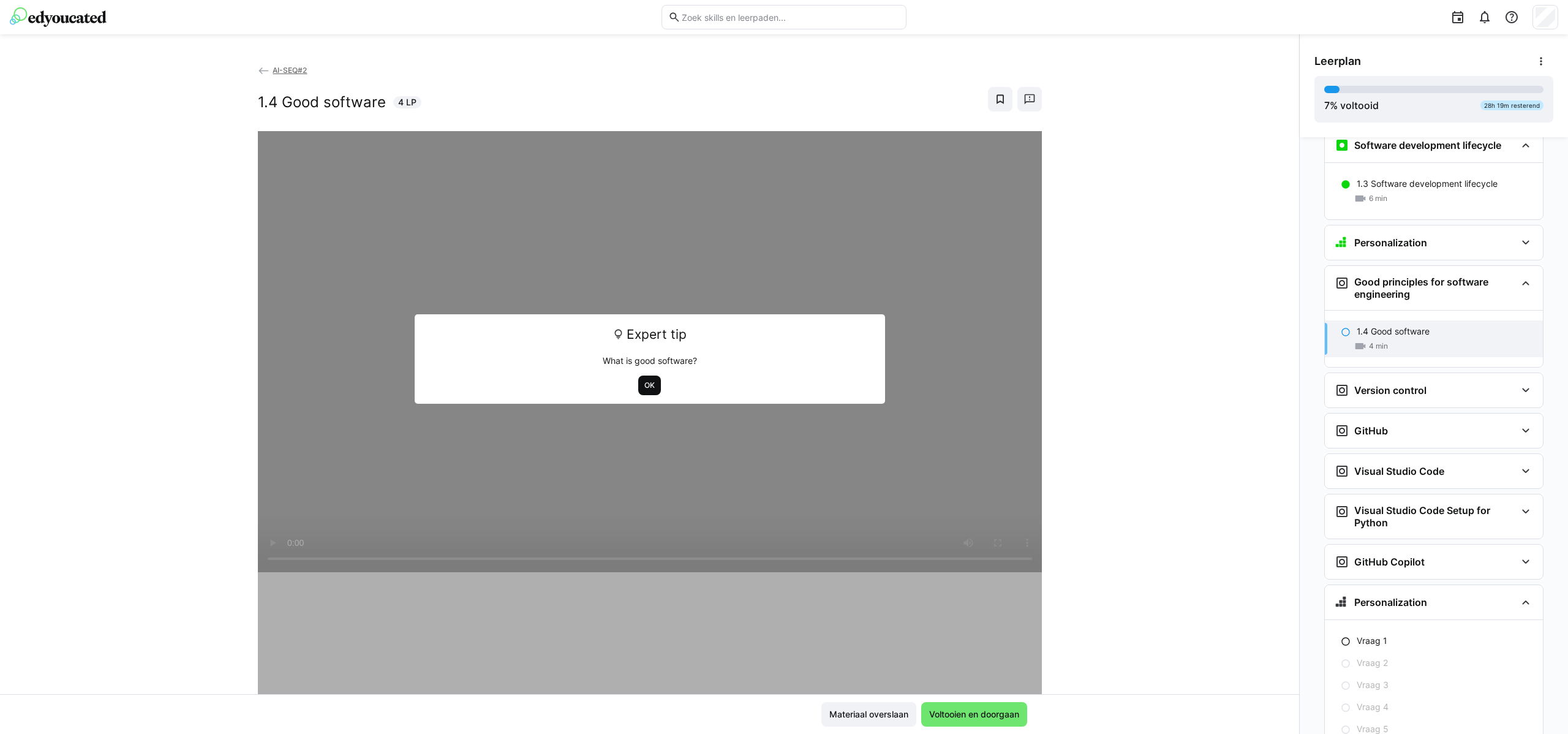
click at [645, 382] on span "OK" at bounding box center [649, 385] width 13 height 10
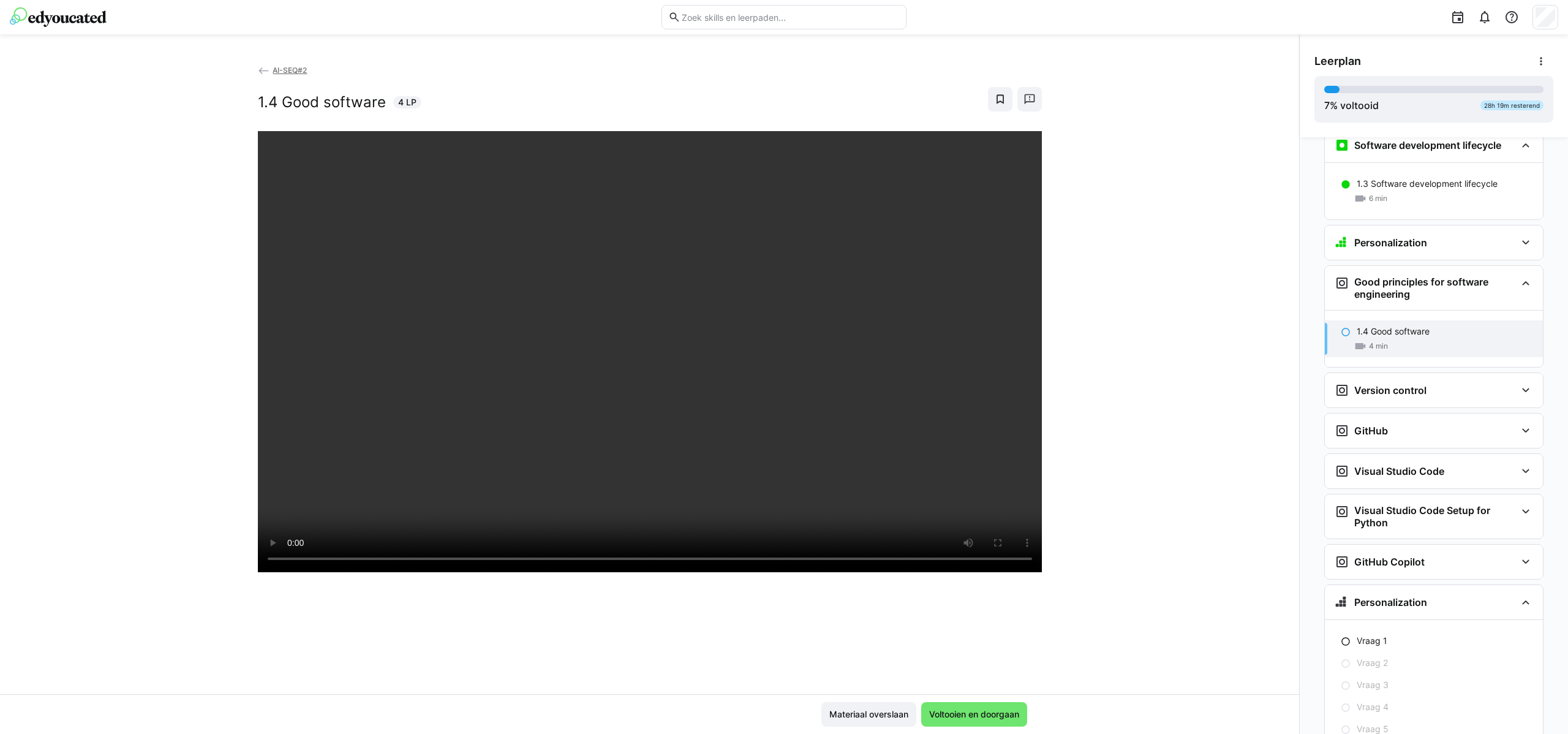
scroll to position [1, 0]
click at [1007, 722] on span "Voltooien en doorgaan" at bounding box center [974, 714] width 106 height 24
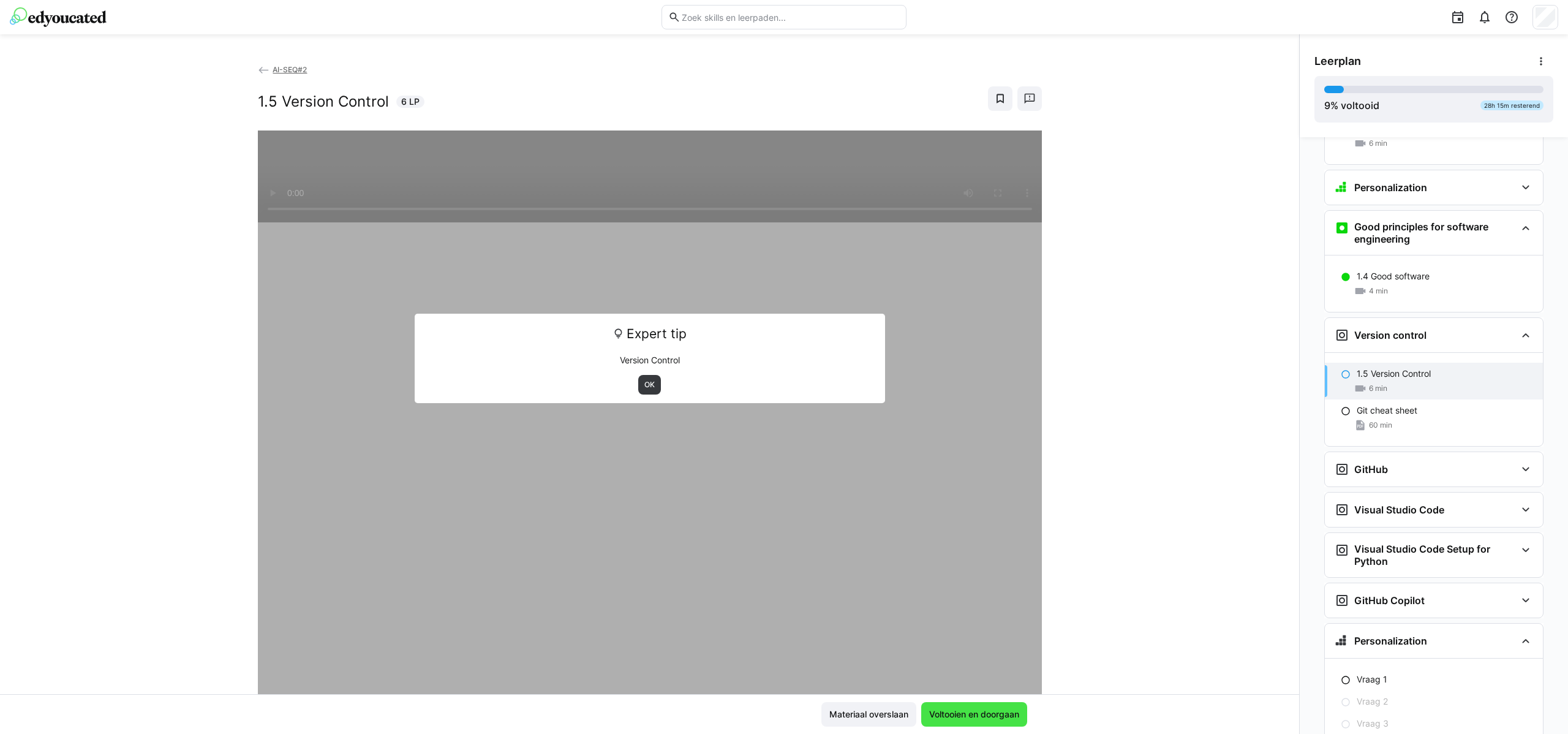
scroll to position [553, 0]
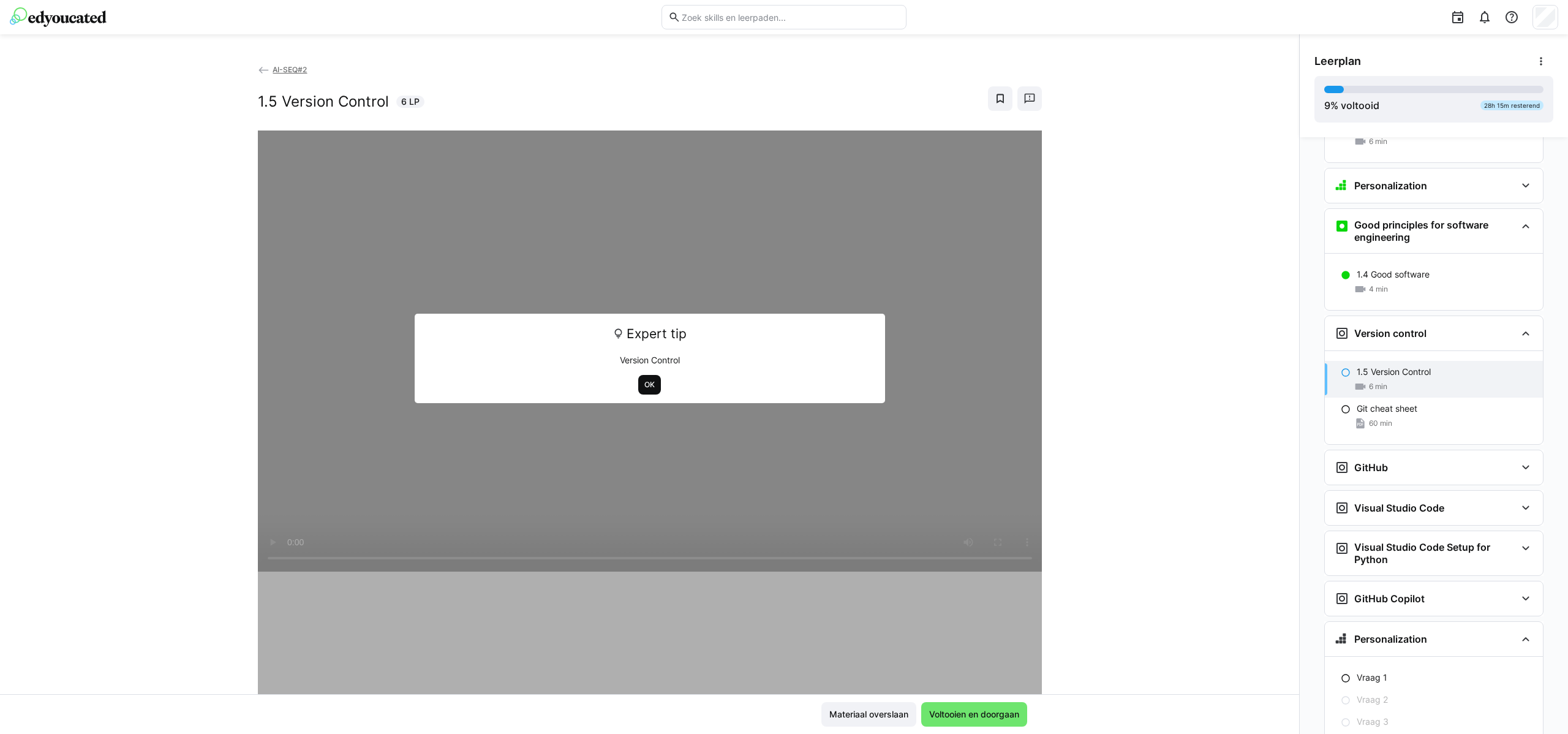
click at [643, 388] on span "OK" at bounding box center [649, 384] width 13 height 10
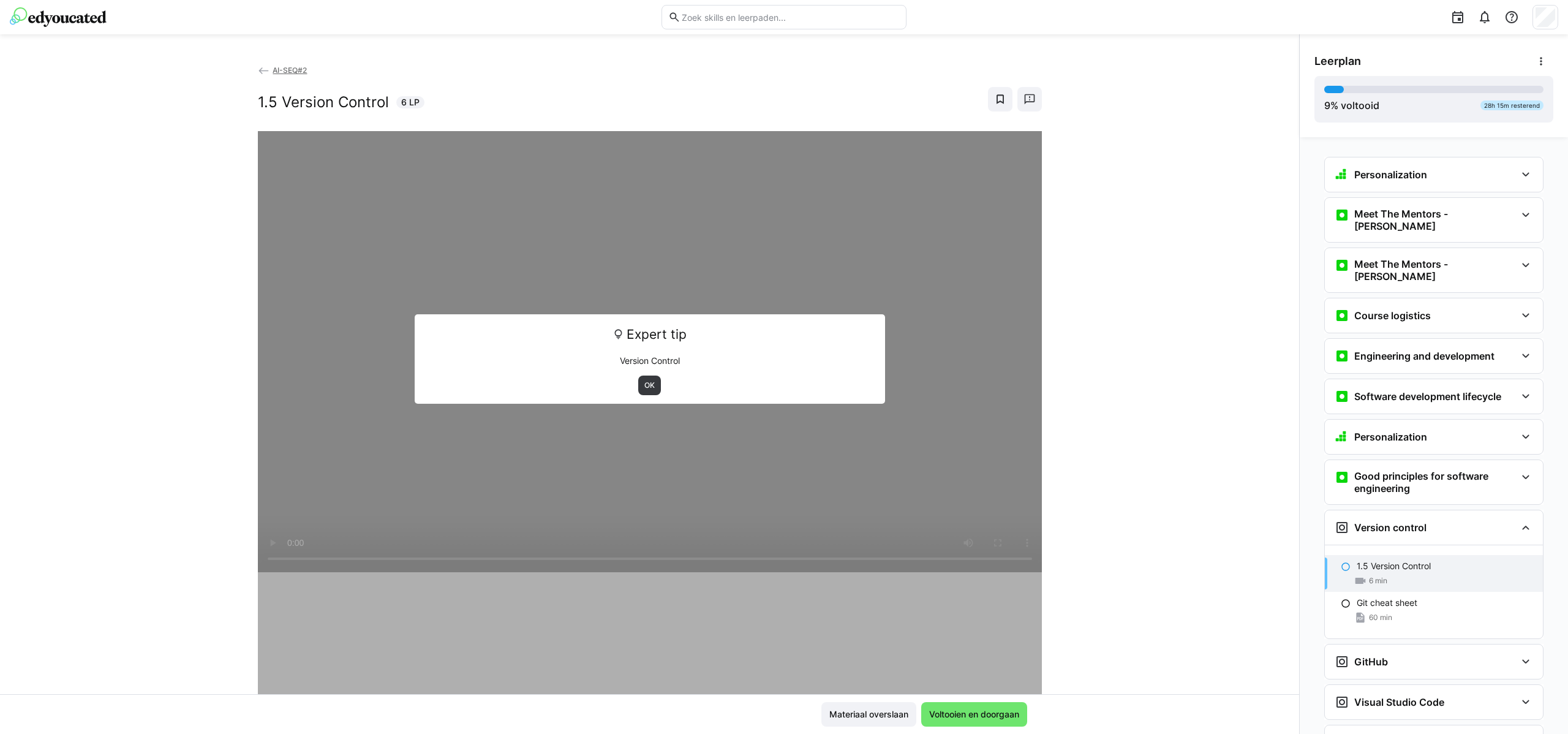
scroll to position [48, 0]
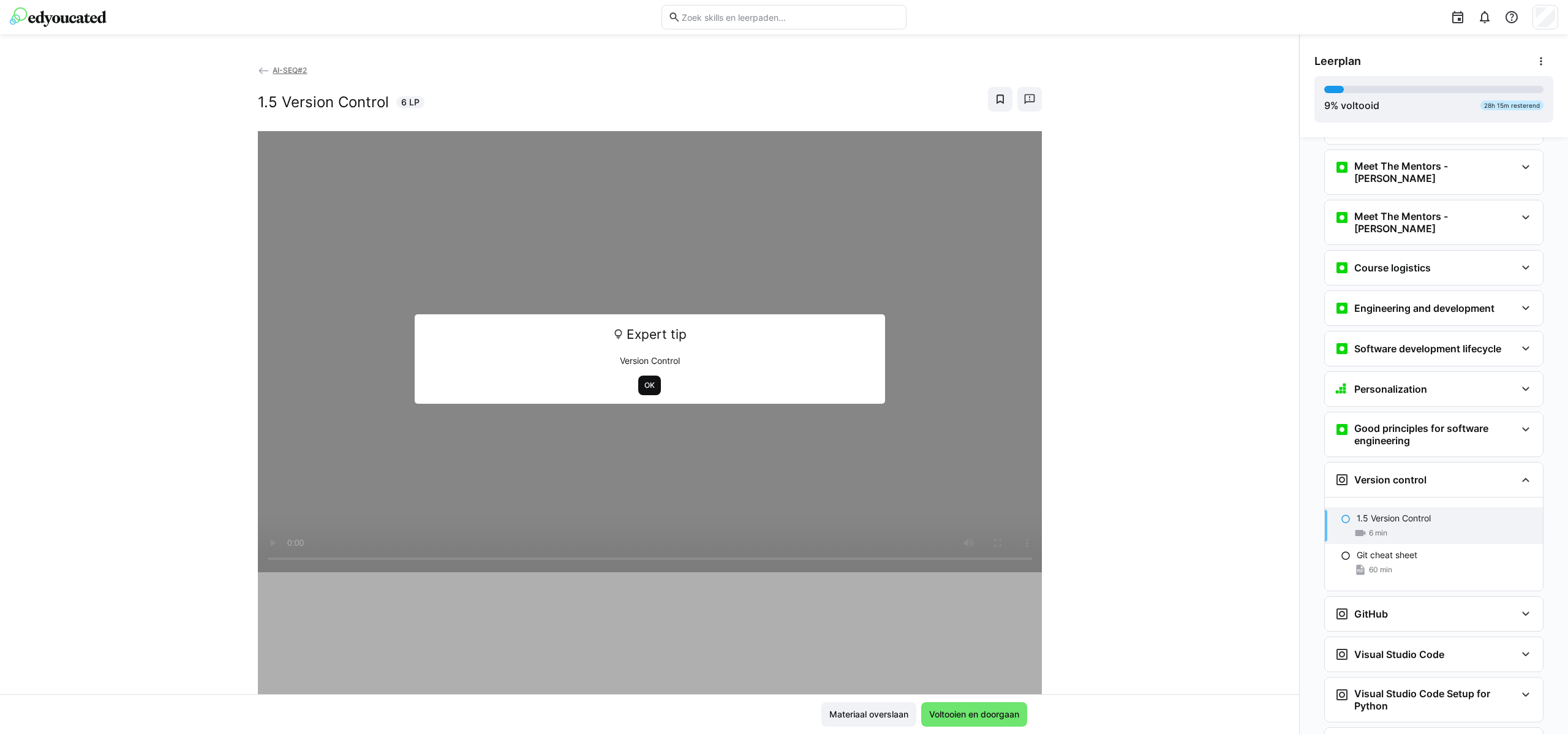
click at [643, 386] on span "OK" at bounding box center [649, 385] width 13 height 10
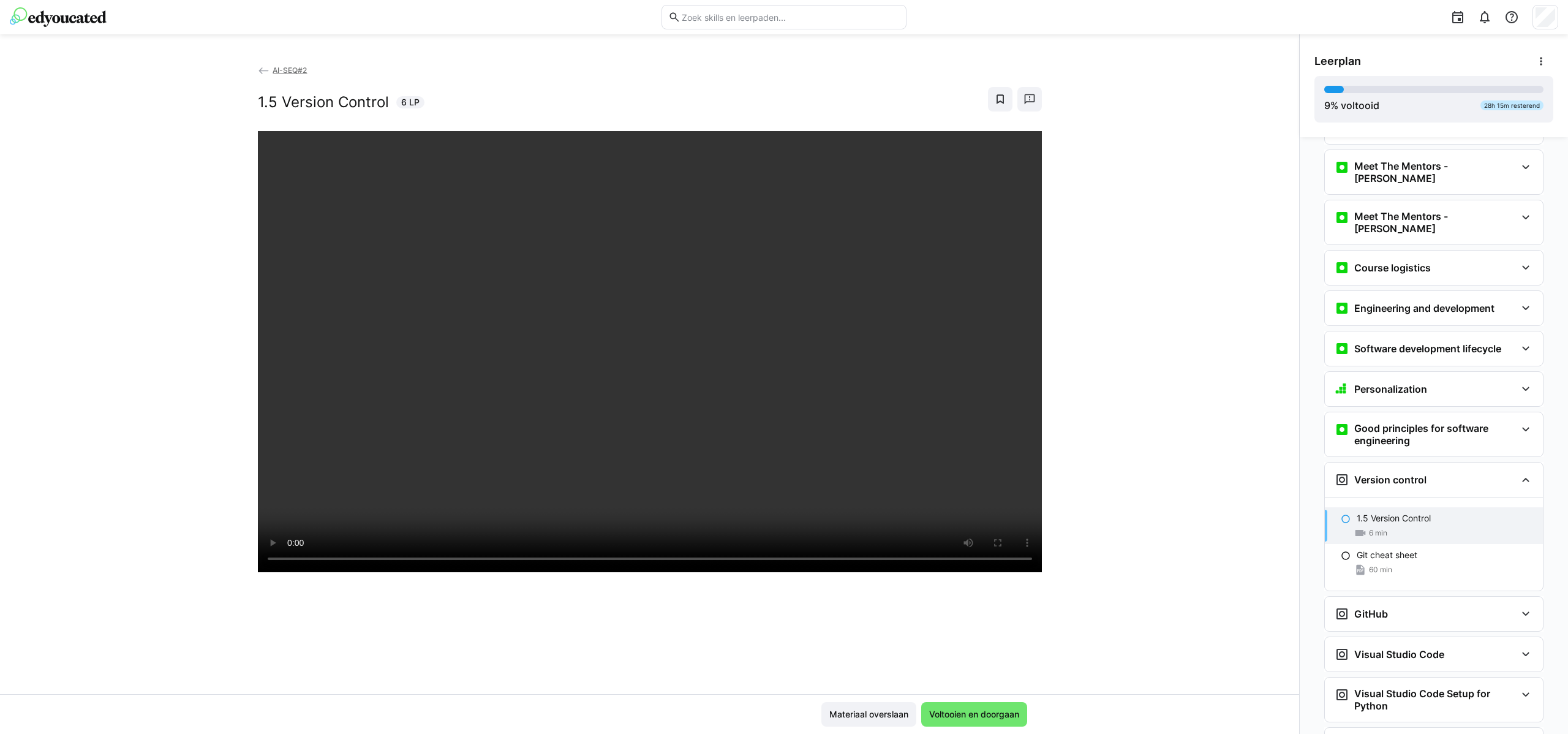
scroll to position [1, 0]
